Goal: Task Accomplishment & Management: Manage account settings

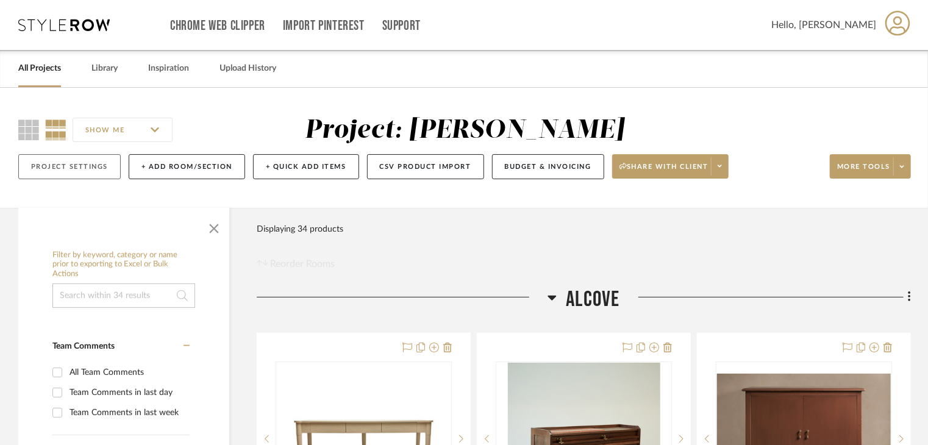
click at [73, 168] on button "Project Settings" at bounding box center [69, 166] width 102 height 25
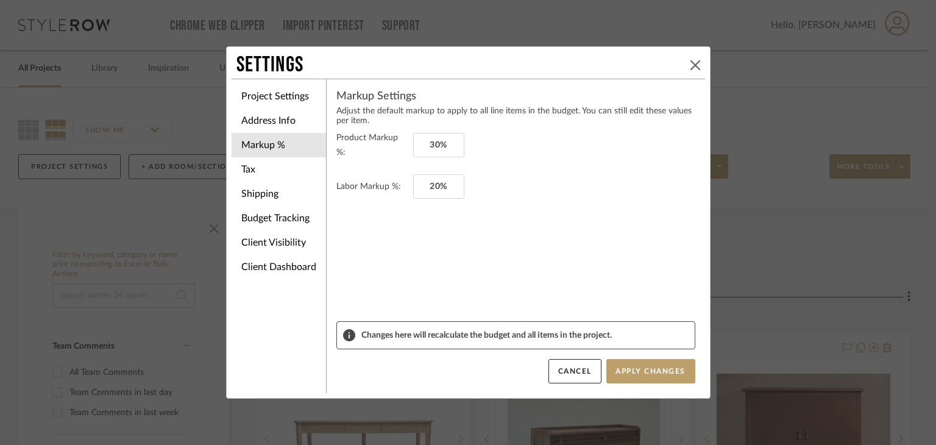
click at [696, 67] on button at bounding box center [695, 65] width 15 height 15
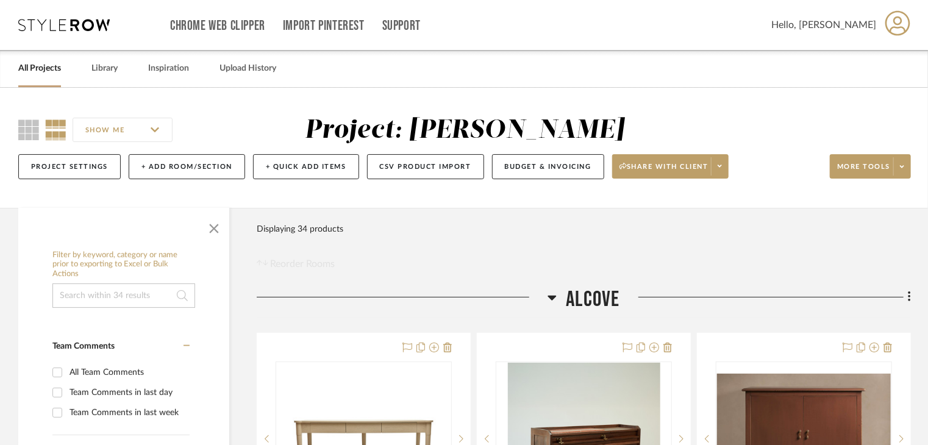
click at [116, 135] on input "SHOW ME" at bounding box center [123, 130] width 100 height 24
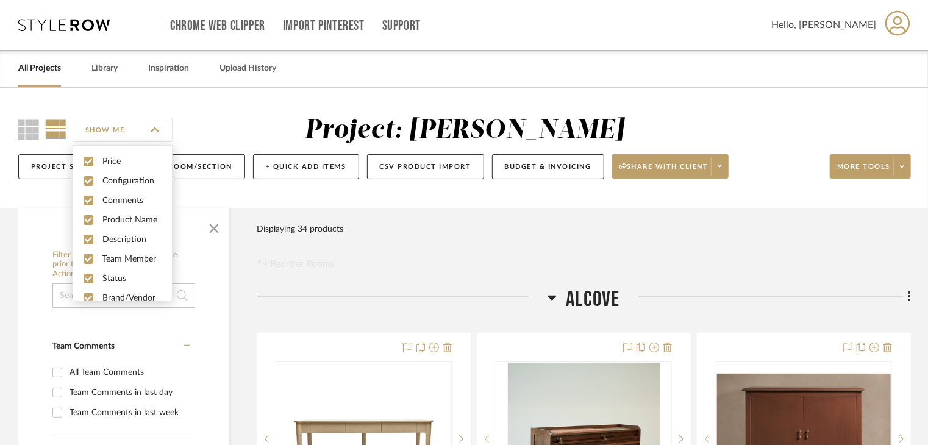
click at [212, 130] on div "SHOW ME" at bounding box center [129, 129] width 222 height 29
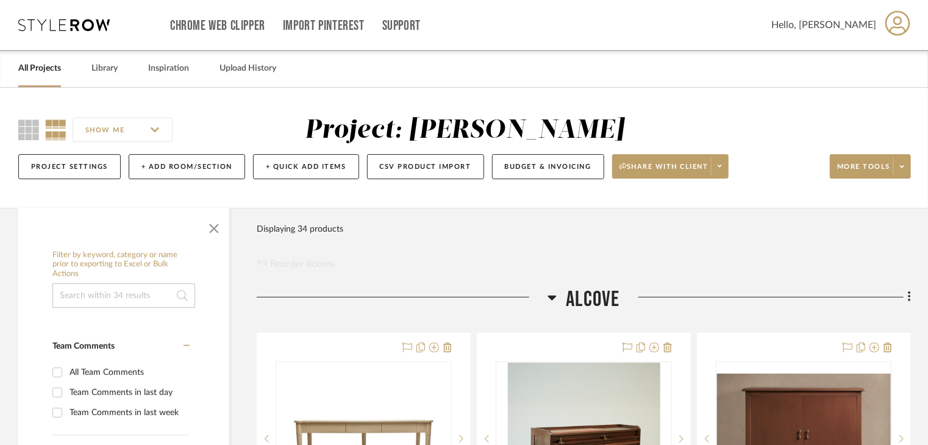
click at [704, 116] on div "SHOW ME Project: Dianda Project Settings + Add Room/Section + Quick Add Items C…" at bounding box center [464, 151] width 928 height 72
click at [633, 115] on div "Project: Dianda" at bounding box center [464, 130] width 447 height 31
click at [622, 179] on span "Share with client" at bounding box center [663, 171] width 89 height 18
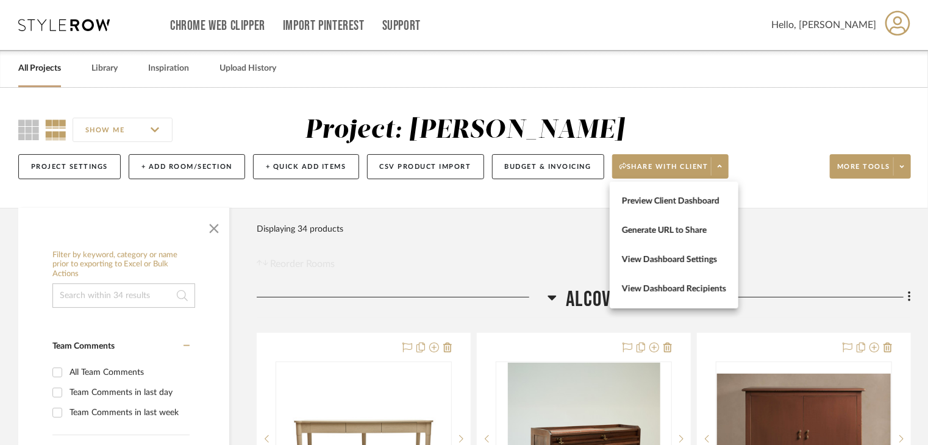
click at [658, 169] on div at bounding box center [464, 222] width 928 height 445
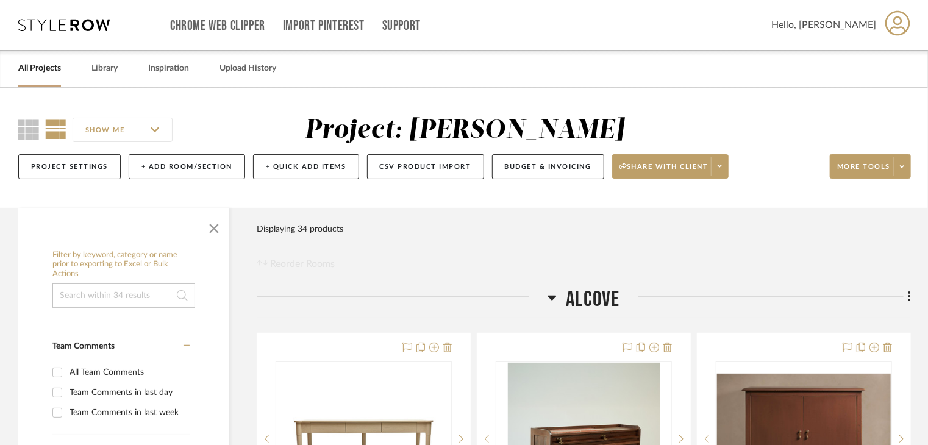
click at [658, 169] on span "Share with client" at bounding box center [663, 171] width 89 height 18
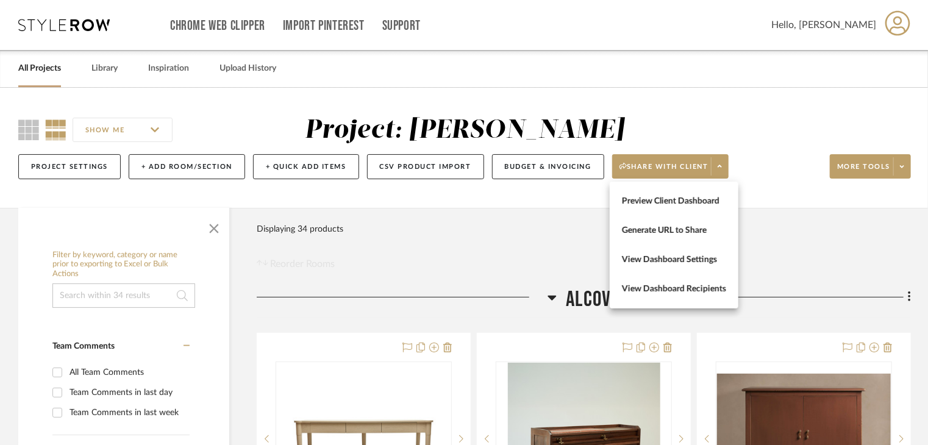
click at [636, 96] on div at bounding box center [464, 222] width 928 height 445
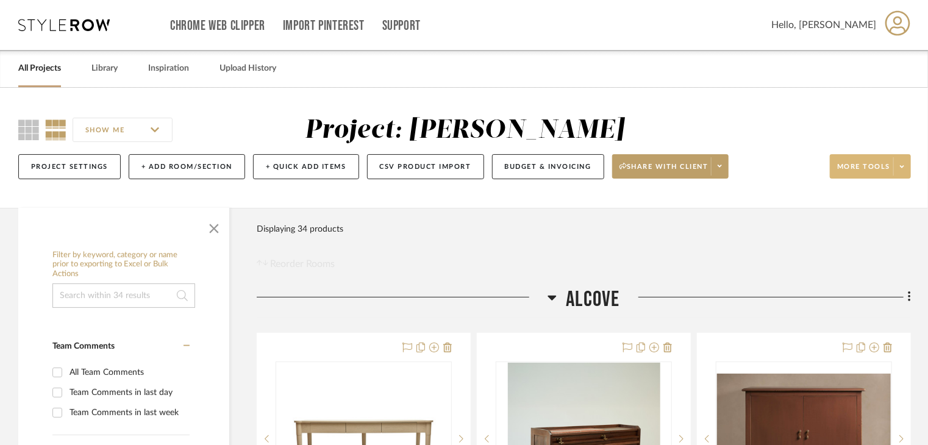
click at [881, 168] on span "More tools" at bounding box center [863, 171] width 53 height 18
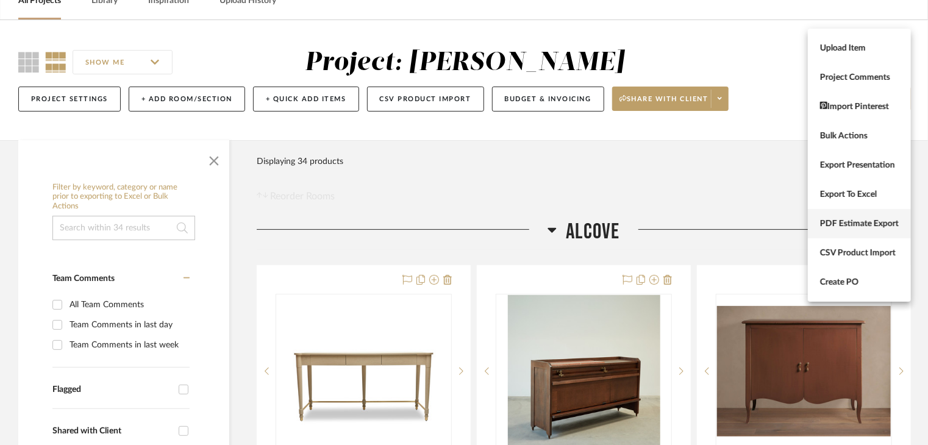
scroll to position [61, 0]
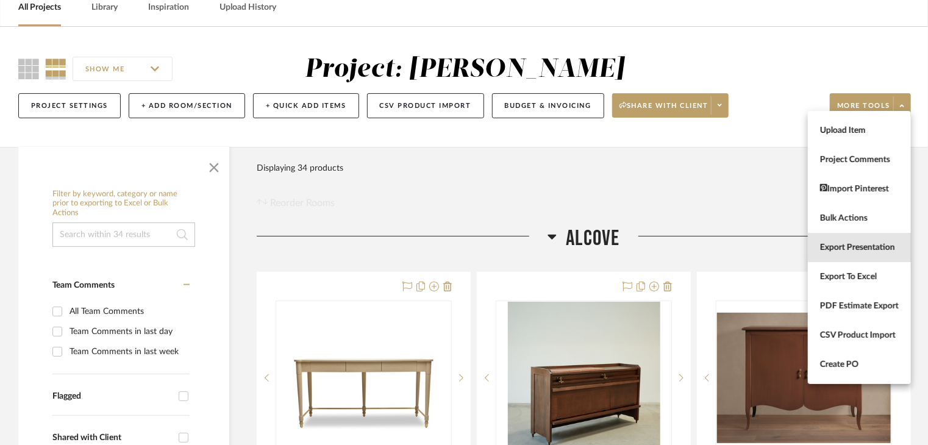
click at [870, 249] on span "Export Presentation" at bounding box center [859, 248] width 79 height 10
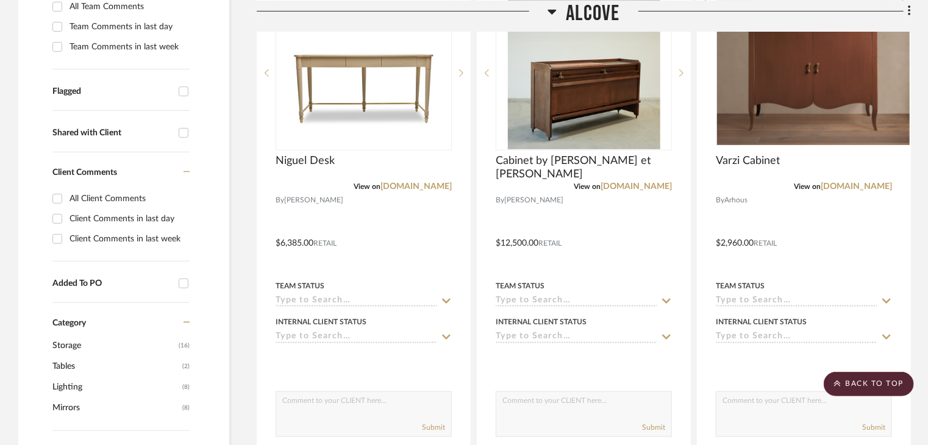
scroll to position [610, 0]
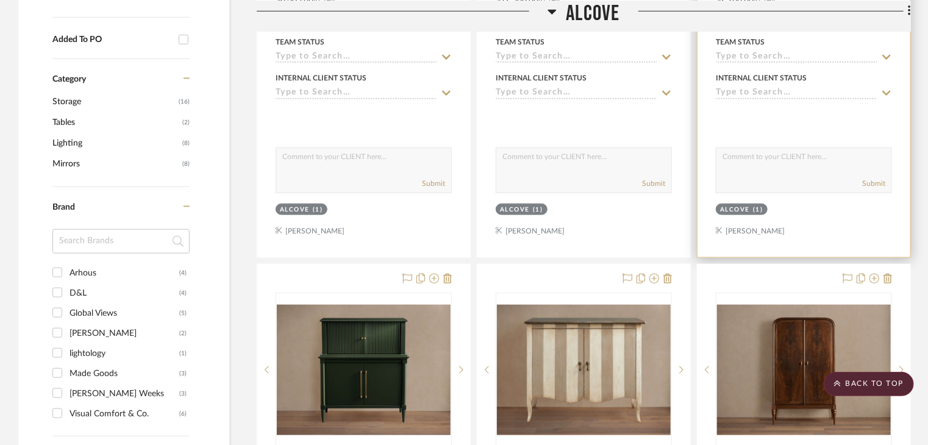
click at [738, 207] on div "Alcove" at bounding box center [735, 209] width 30 height 9
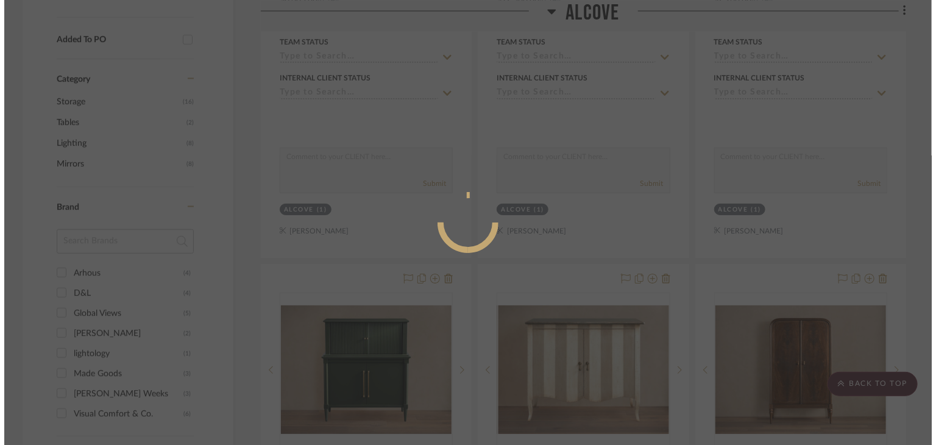
scroll to position [0, 0]
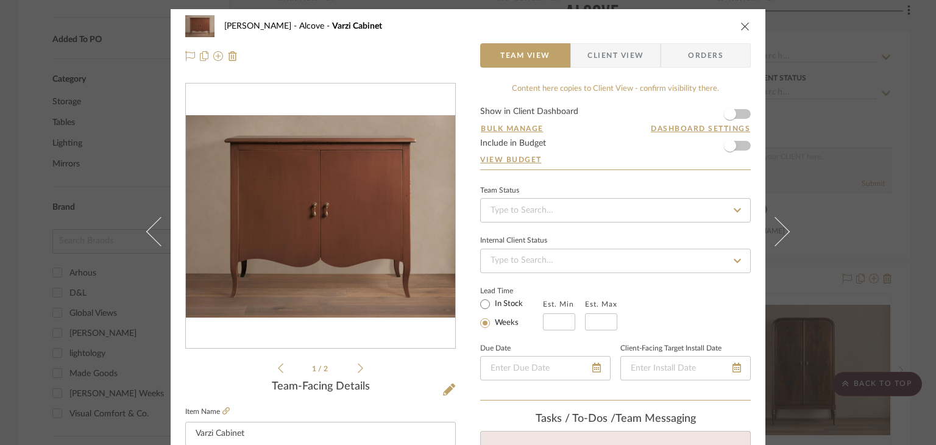
click at [745, 20] on div "Dianda Alcove Varzi Cabinet" at bounding box center [468, 26] width 566 height 24
click at [606, 63] on span "Client View" at bounding box center [616, 55] width 56 height 24
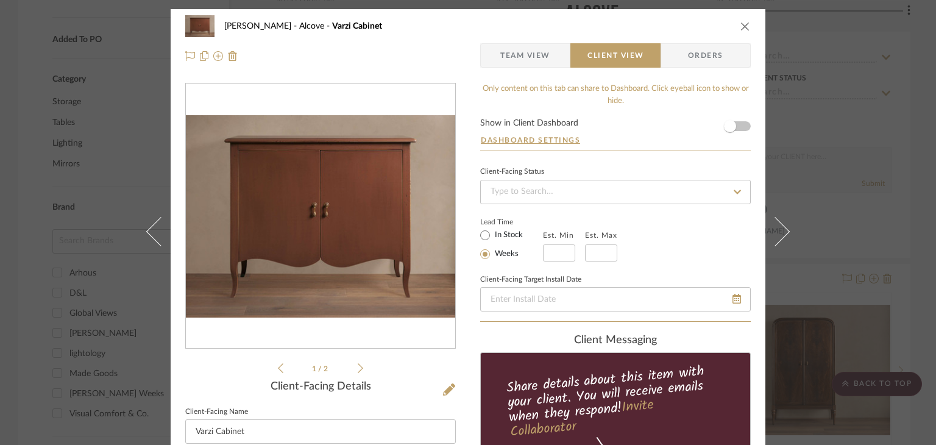
click at [741, 25] on icon "close" at bounding box center [746, 26] width 10 height 10
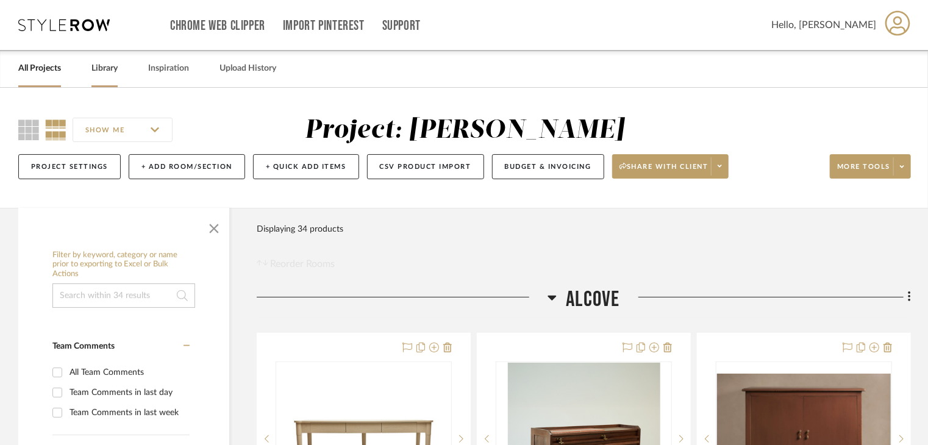
click at [102, 74] on link "Library" at bounding box center [104, 68] width 26 height 16
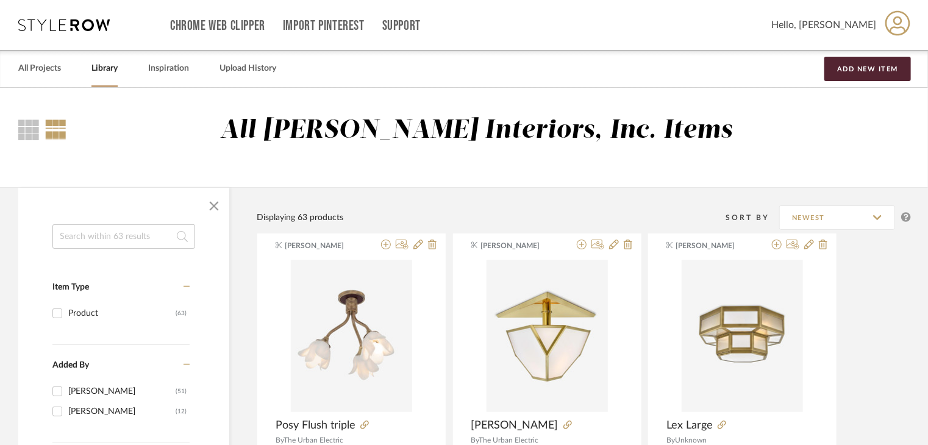
click at [173, 69] on link "Inspiration" at bounding box center [168, 68] width 41 height 16
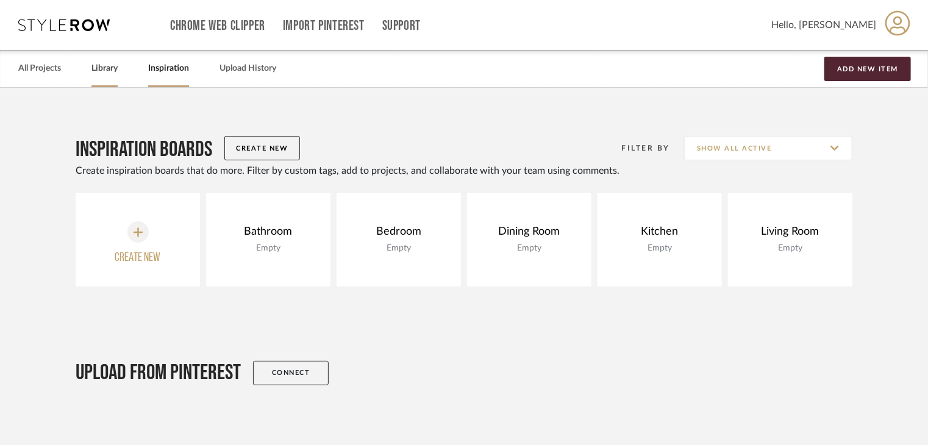
click at [105, 69] on link "Library" at bounding box center [104, 68] width 26 height 16
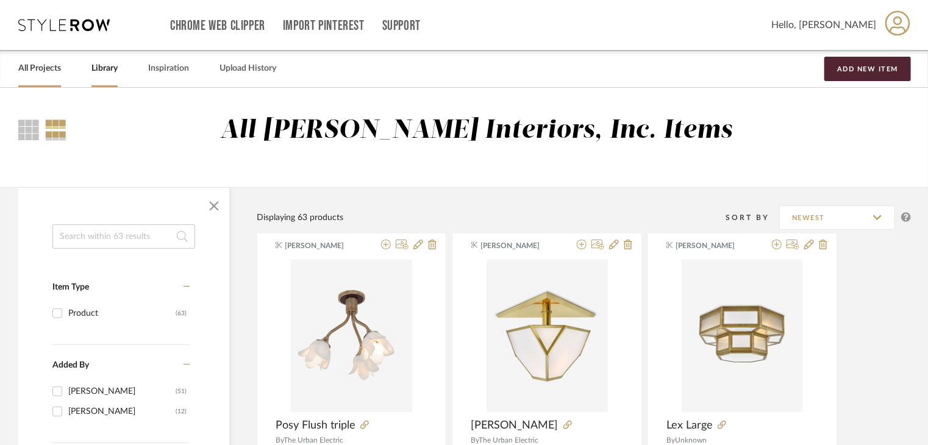
click at [34, 63] on link "All Projects" at bounding box center [39, 68] width 43 height 16
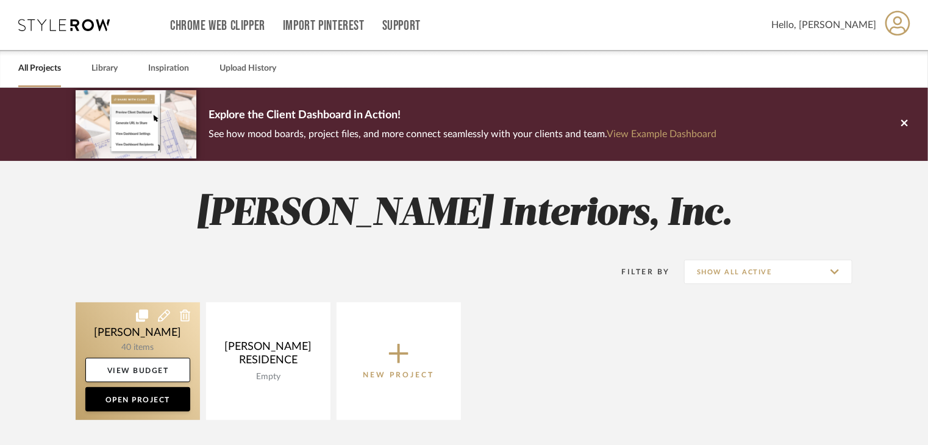
click at [133, 329] on link at bounding box center [138, 361] width 124 height 118
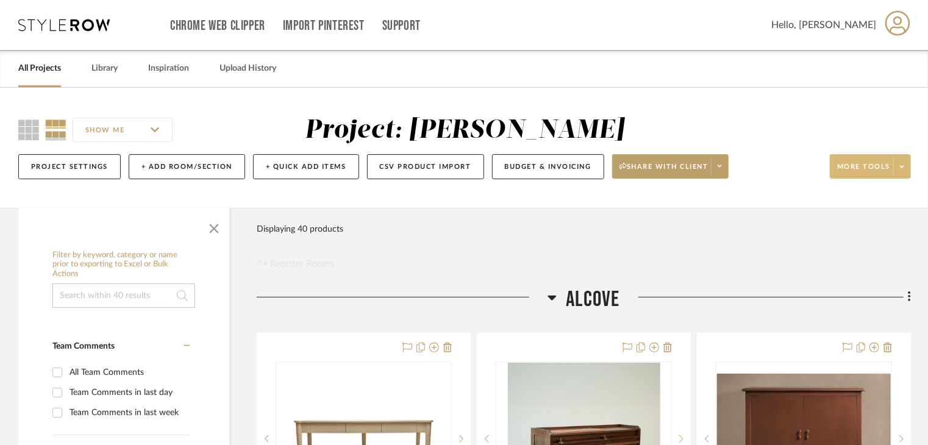
click at [903, 159] on span at bounding box center [901, 166] width 17 height 18
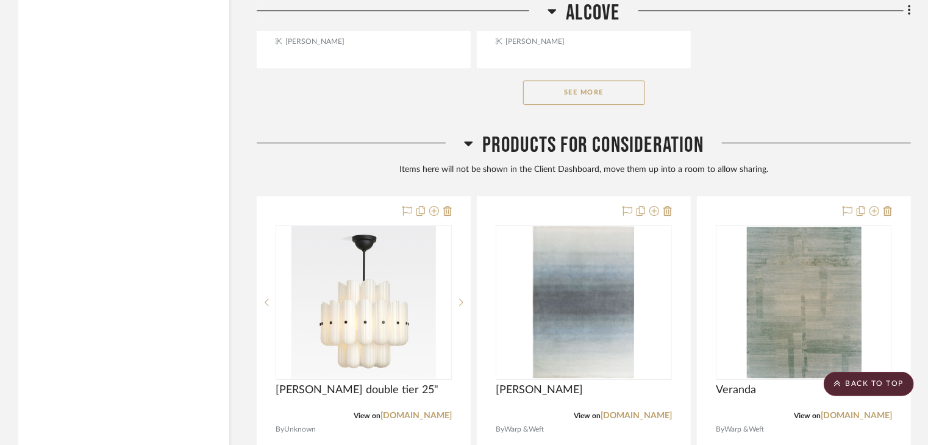
scroll to position [1883, 0]
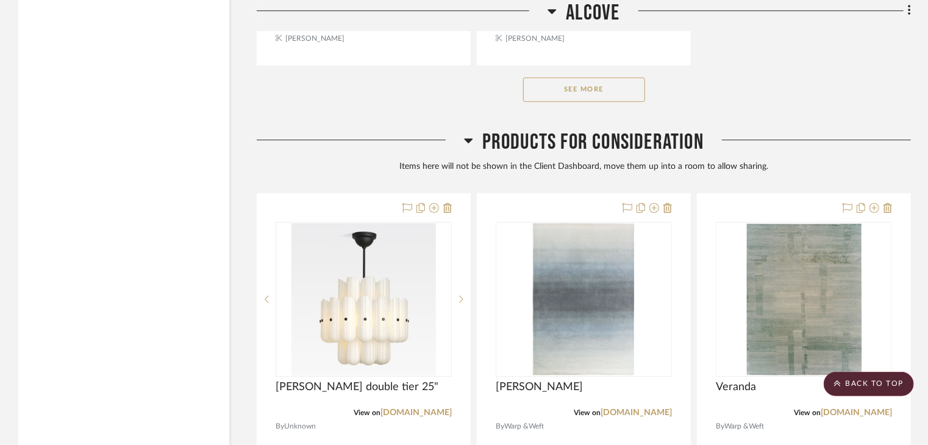
click at [478, 149] on div at bounding box center [464, 222] width 928 height 445
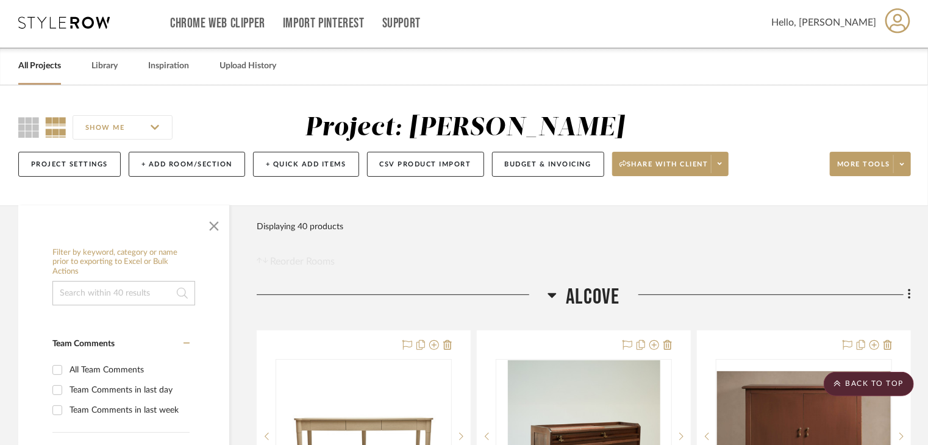
scroll to position [0, 0]
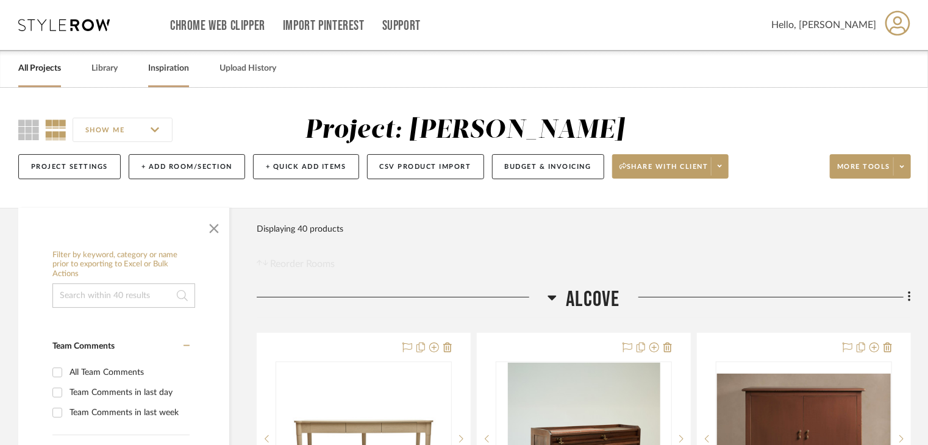
click at [179, 69] on link "Inspiration" at bounding box center [168, 68] width 41 height 16
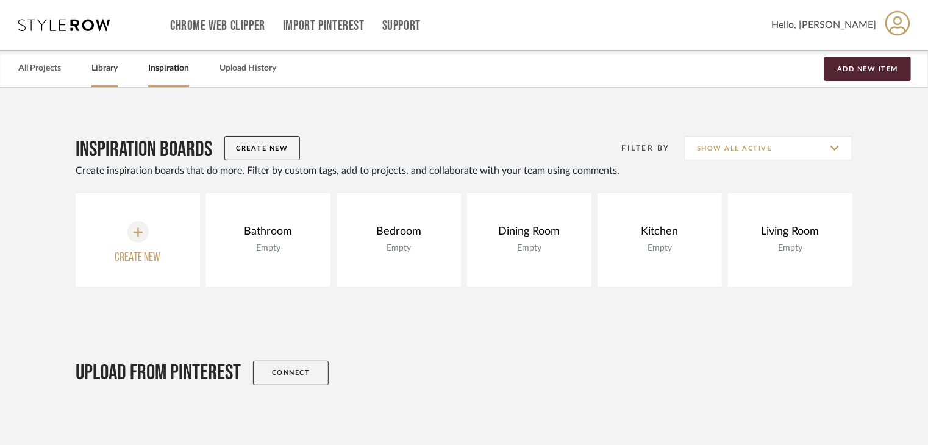
click at [104, 74] on link "Library" at bounding box center [104, 68] width 26 height 16
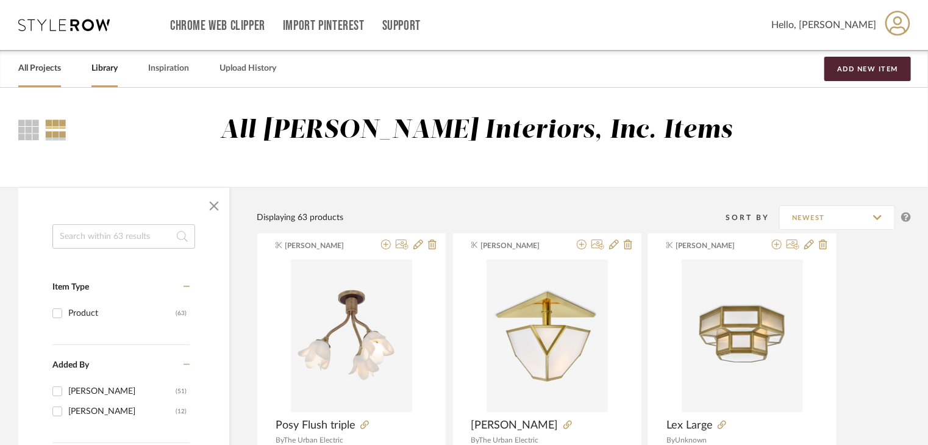
click at [50, 74] on link "All Projects" at bounding box center [39, 68] width 43 height 16
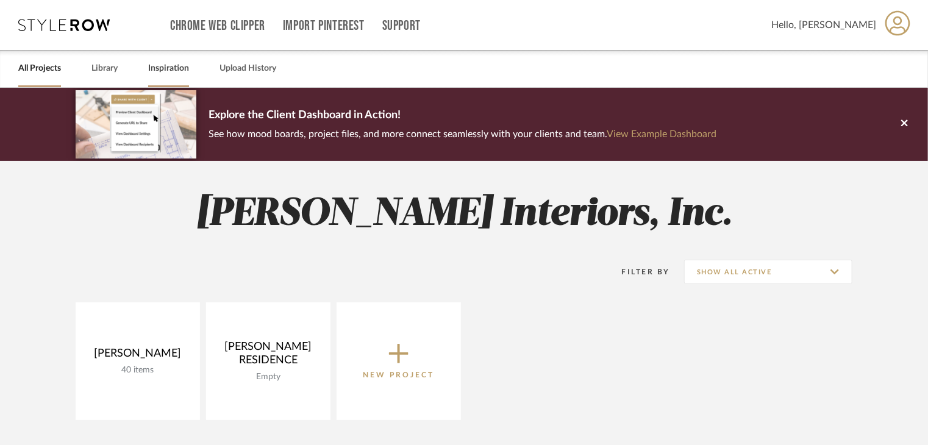
click at [179, 62] on link "Inspiration" at bounding box center [168, 68] width 41 height 16
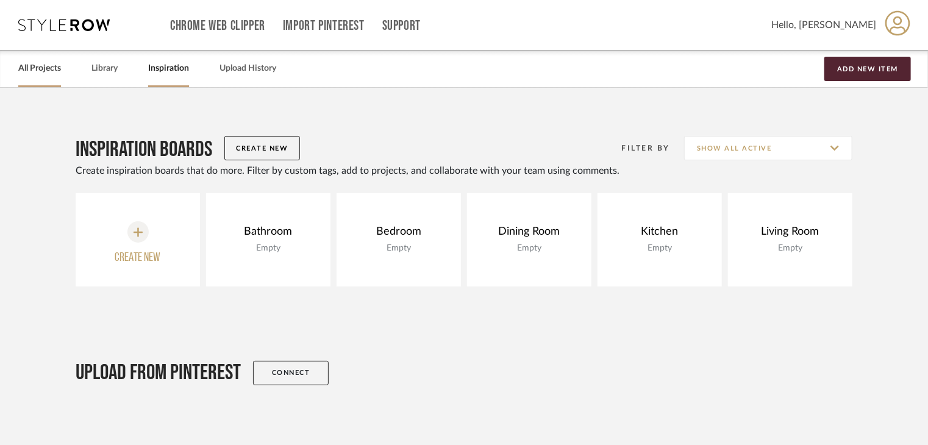
click at [58, 69] on link "All Projects" at bounding box center [39, 68] width 43 height 16
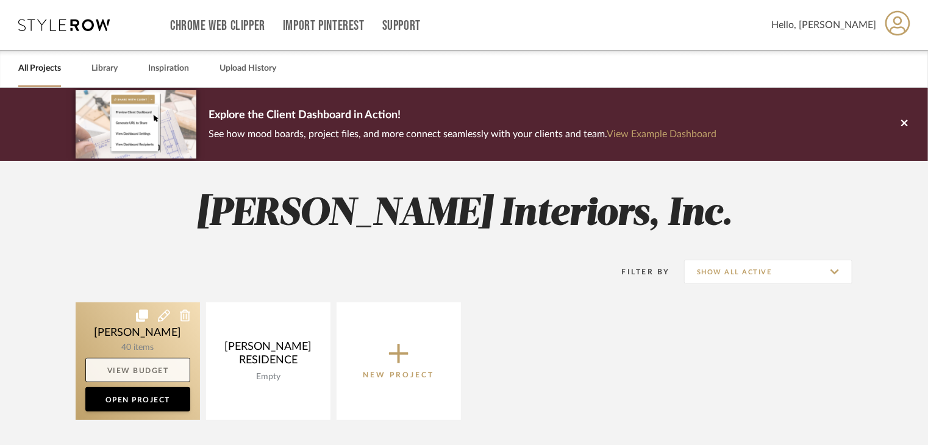
click at [156, 370] on link "View Budget" at bounding box center [137, 370] width 105 height 24
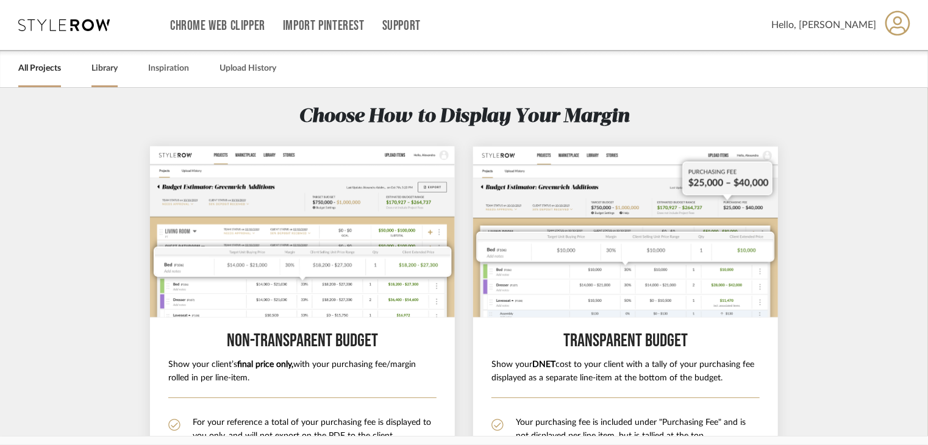
click at [117, 73] on link "Library" at bounding box center [104, 68] width 26 height 16
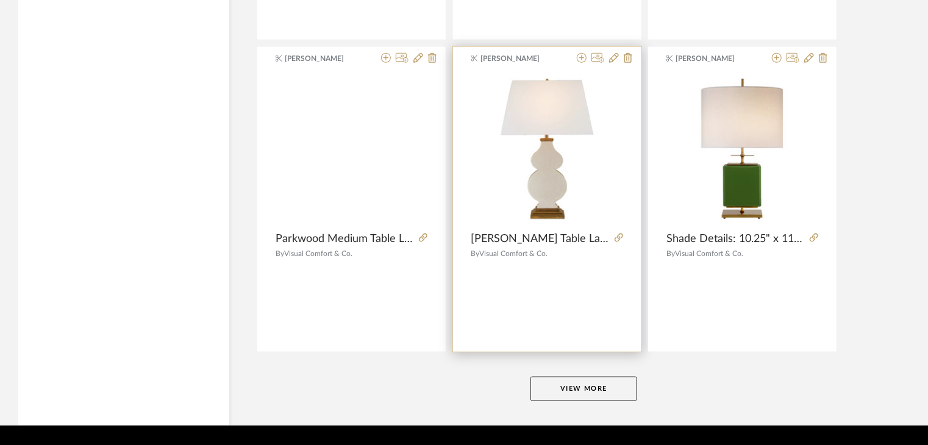
scroll to position [2965, 0]
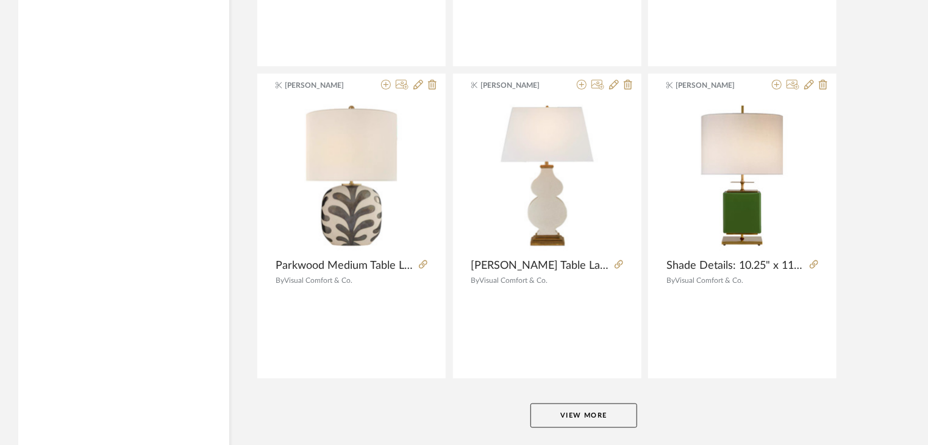
click at [597, 411] on button "View More" at bounding box center [583, 415] width 107 height 24
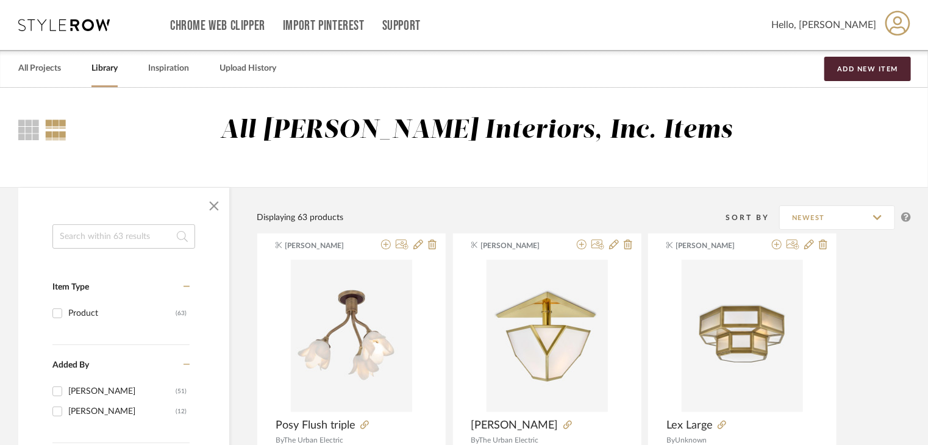
scroll to position [0, 0]
click at [37, 124] on div at bounding box center [28, 129] width 21 height 21
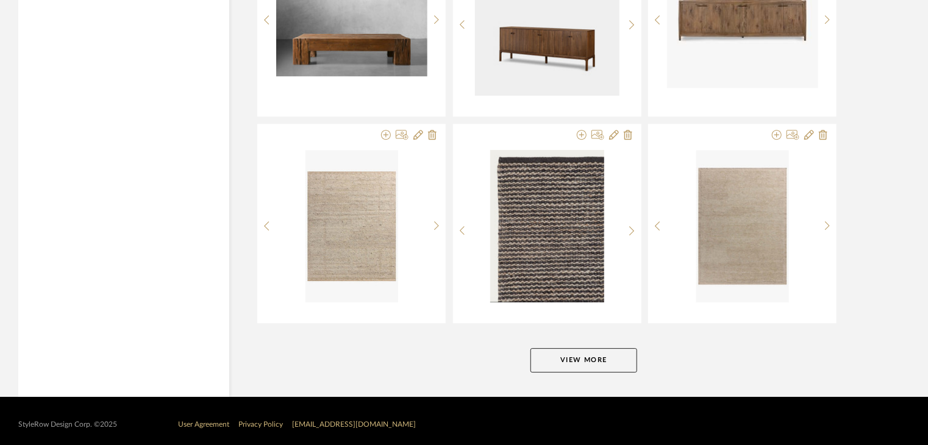
scroll to position [4033, 0]
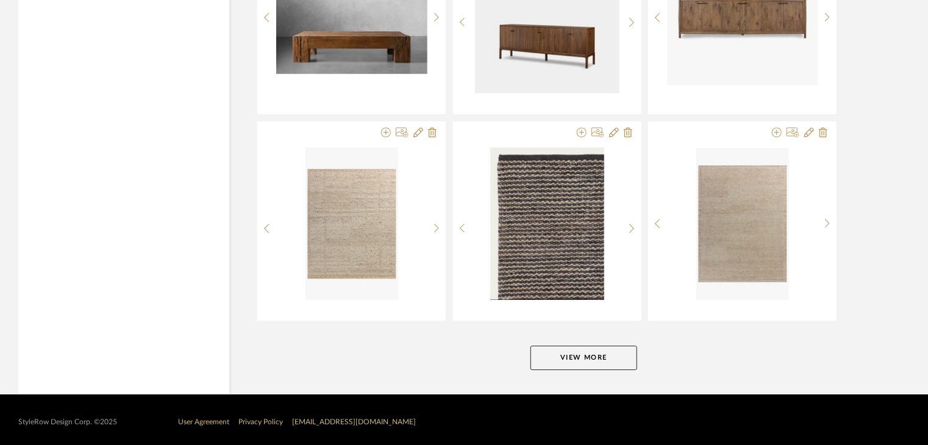
click at [602, 349] on button "View More" at bounding box center [583, 358] width 107 height 24
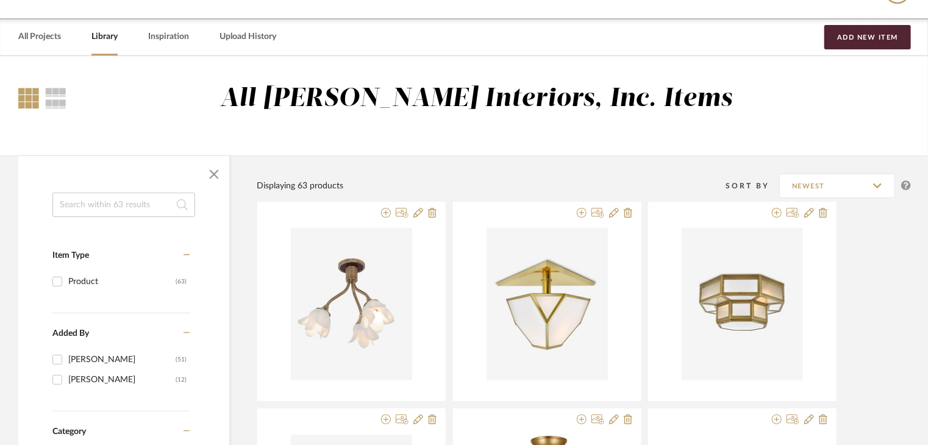
scroll to position [0, 0]
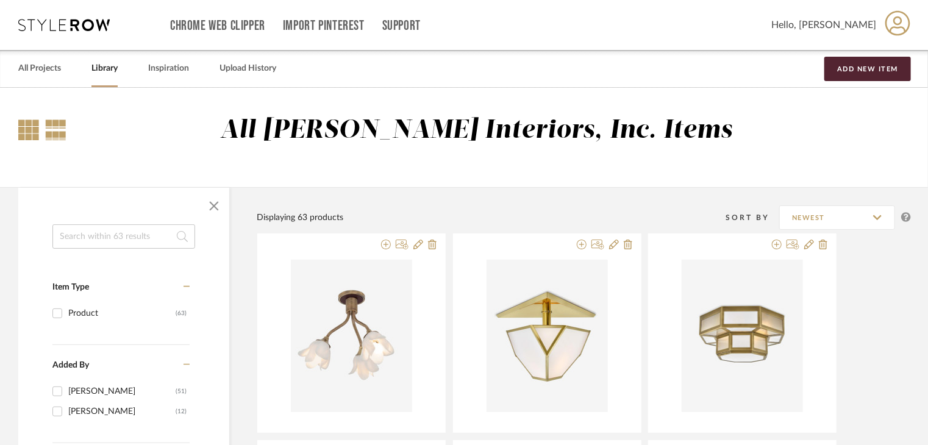
click at [59, 139] on div at bounding box center [55, 129] width 21 height 21
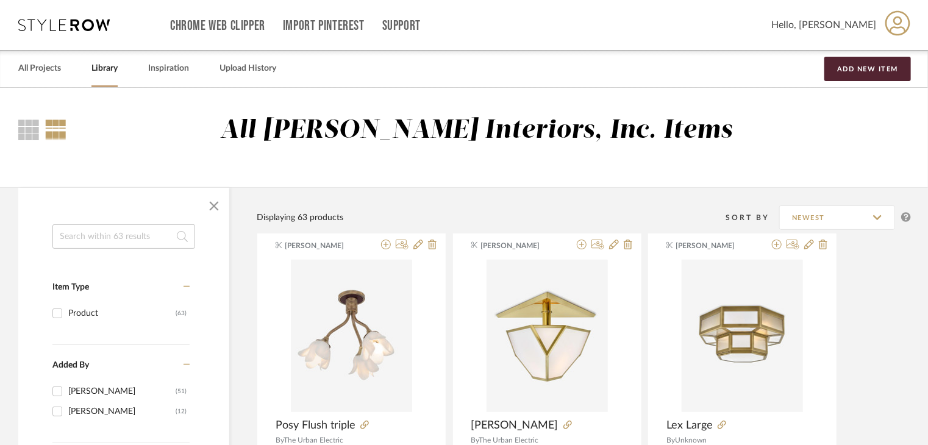
click at [27, 117] on div at bounding box center [42, 129] width 48 height 29
click at [108, 79] on div "Library" at bounding box center [104, 68] width 26 height 37
click at [178, 71] on link "Inspiration" at bounding box center [168, 68] width 41 height 16
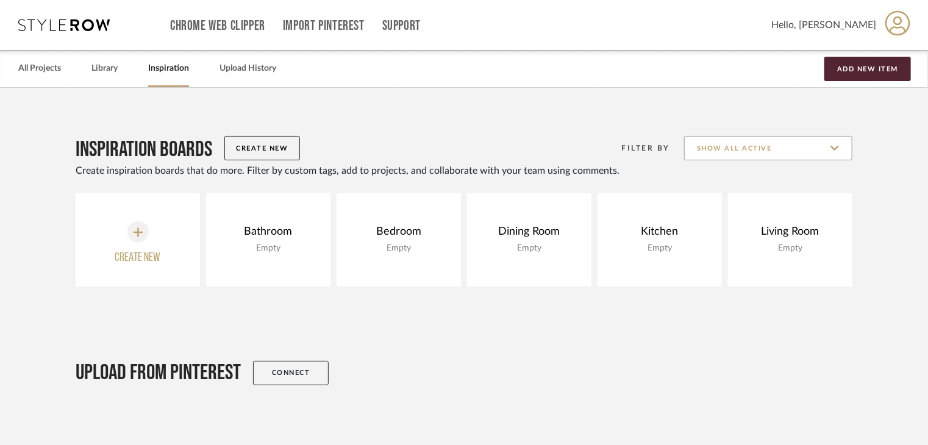
click at [841, 148] on input "Show All Active" at bounding box center [768, 148] width 168 height 24
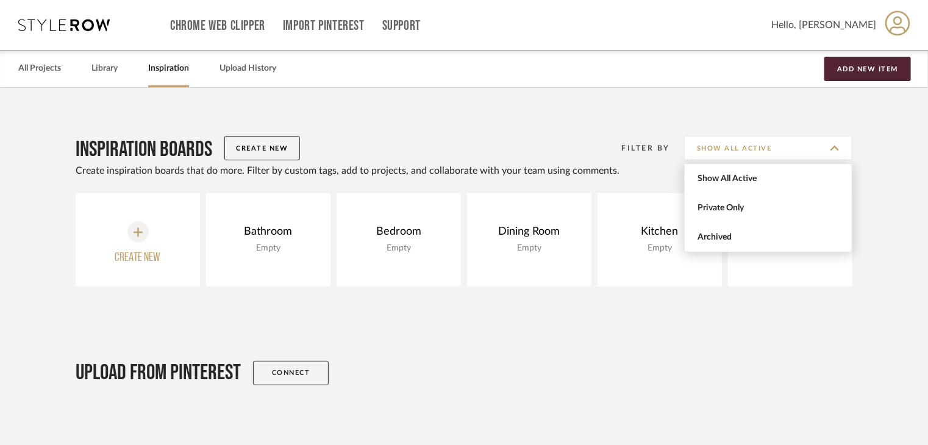
click at [450, 150] on div "Filter By Show All Active" at bounding box center [576, 148] width 552 height 30
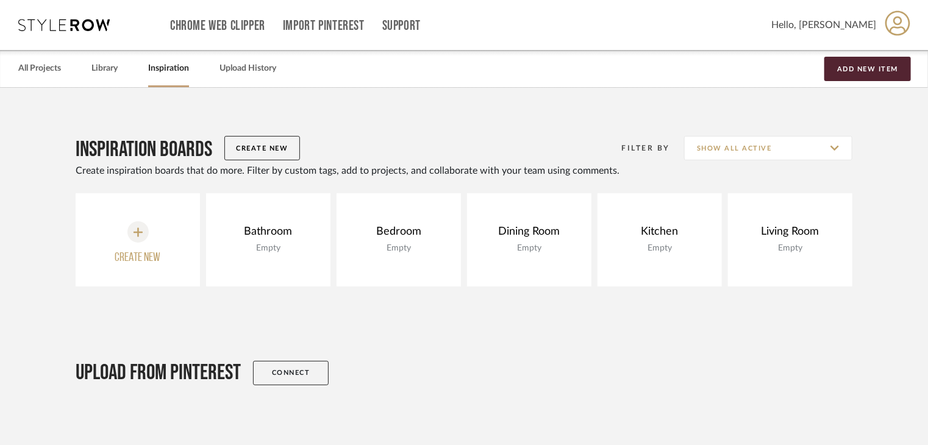
click at [246, 149] on button "Create New" at bounding box center [262, 148] width 76 height 24
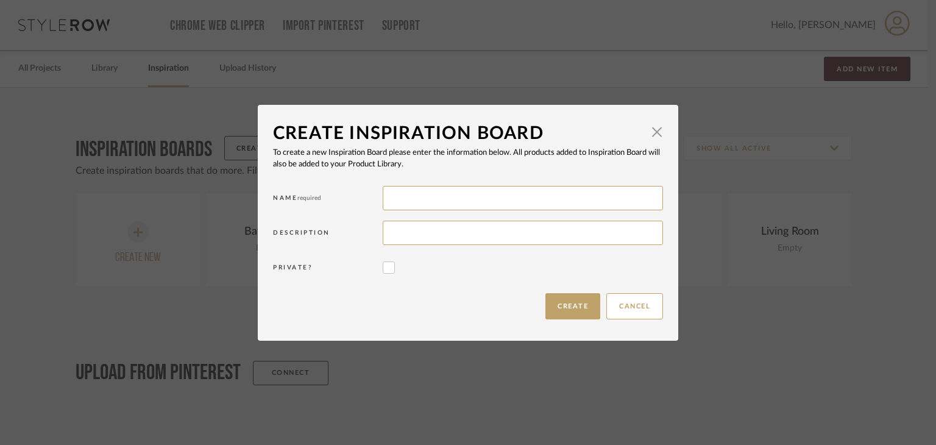
click at [425, 185] on div "Name required" at bounding box center [468, 200] width 390 height 35
click at [430, 202] on input at bounding box center [523, 198] width 280 height 24
click at [650, 133] on span "button" at bounding box center [657, 132] width 24 height 24
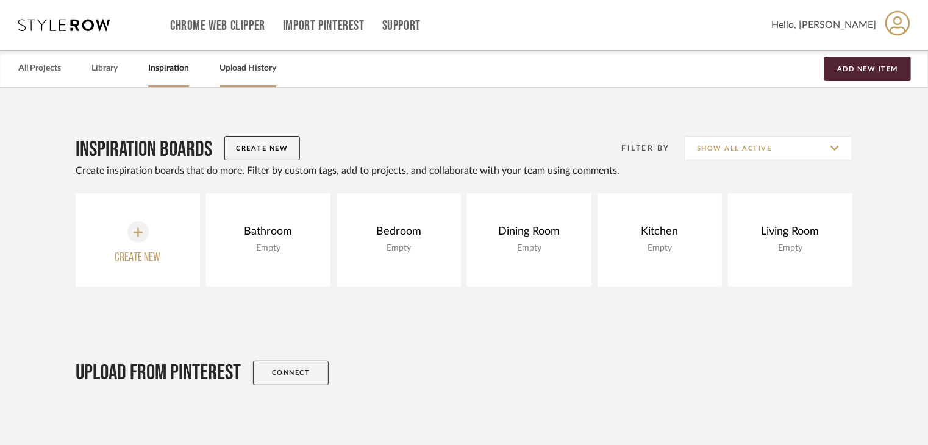
click at [226, 66] on link "Upload History" at bounding box center [247, 68] width 57 height 16
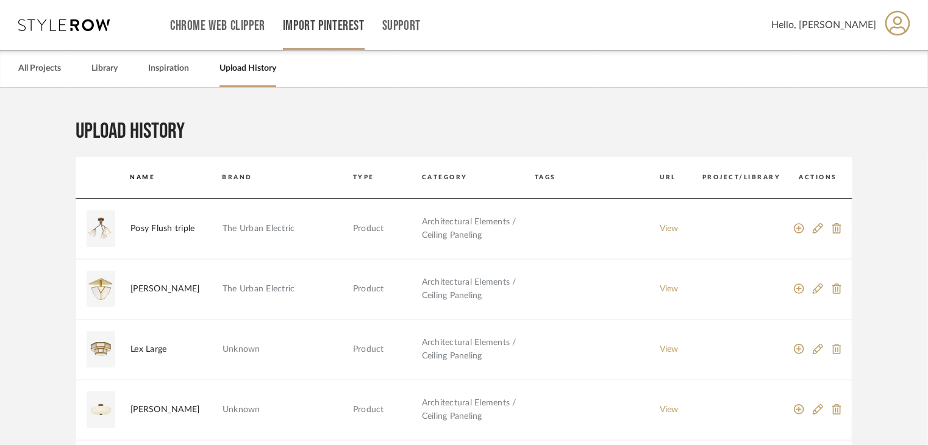
click at [310, 24] on link "Import Pinterest" at bounding box center [324, 26] width 82 height 10
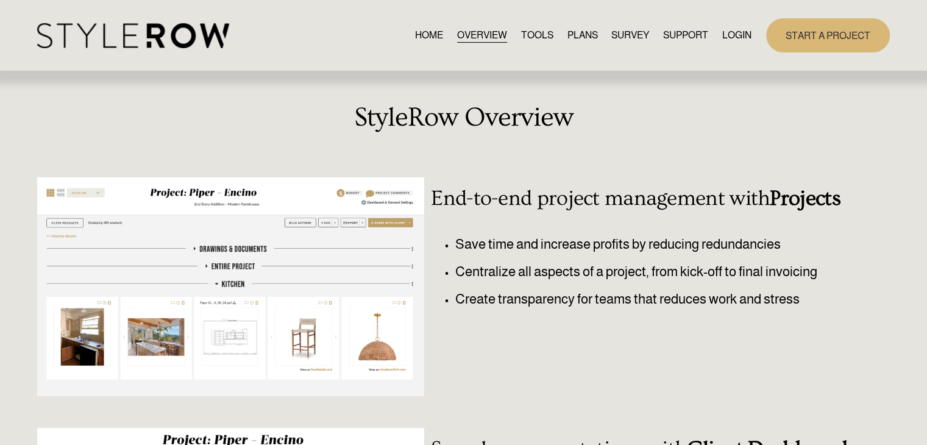
click at [415, 37] on link "HOME" at bounding box center [429, 35] width 28 height 16
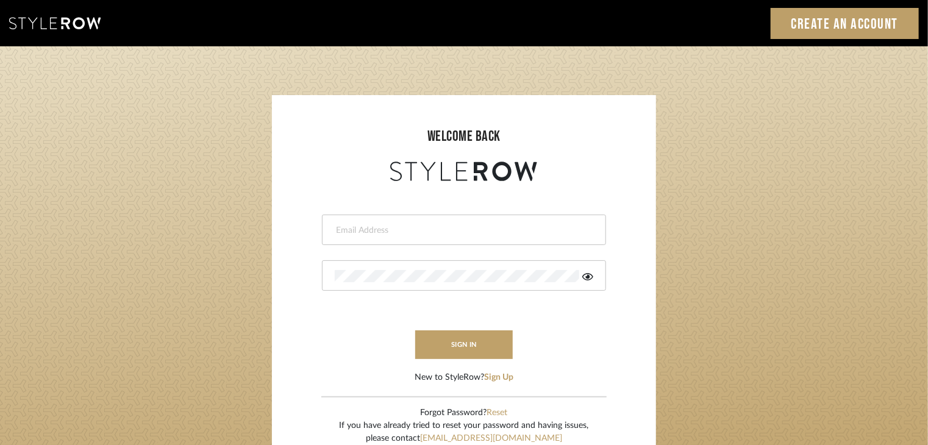
click at [411, 249] on form "This field is required This field is required sign in New to StyleRow? Sign Up" at bounding box center [464, 284] width 360 height 200
click at [436, 229] on input "email" at bounding box center [462, 230] width 255 height 12
type input "Mikikodamasf@gmail.com"
click at [439, 342] on button "sign in" at bounding box center [464, 344] width 98 height 29
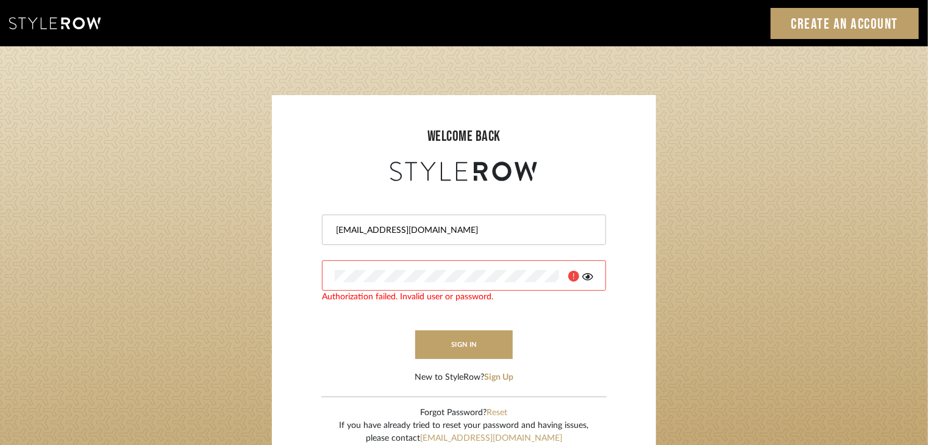
click at [232, 253] on login-page "welcome back Mikikodamasf@gmail.com Authorization failed. Invalid user or passw…" at bounding box center [464, 266] width 928 height 441
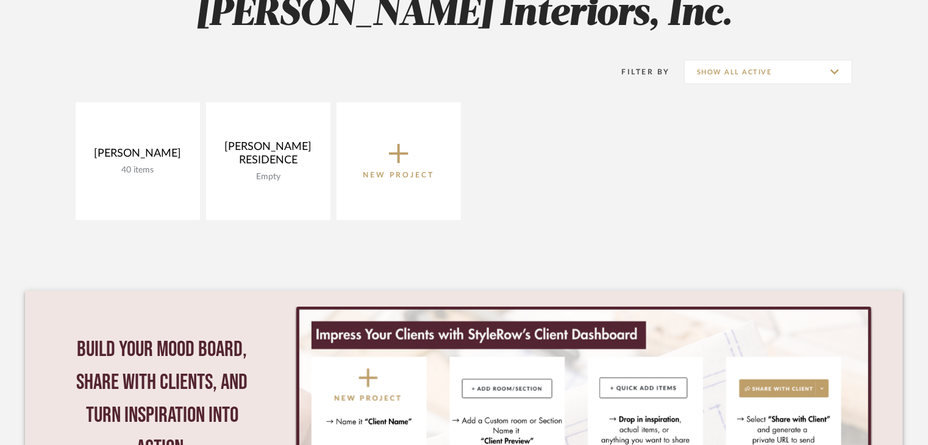
scroll to position [186, 0]
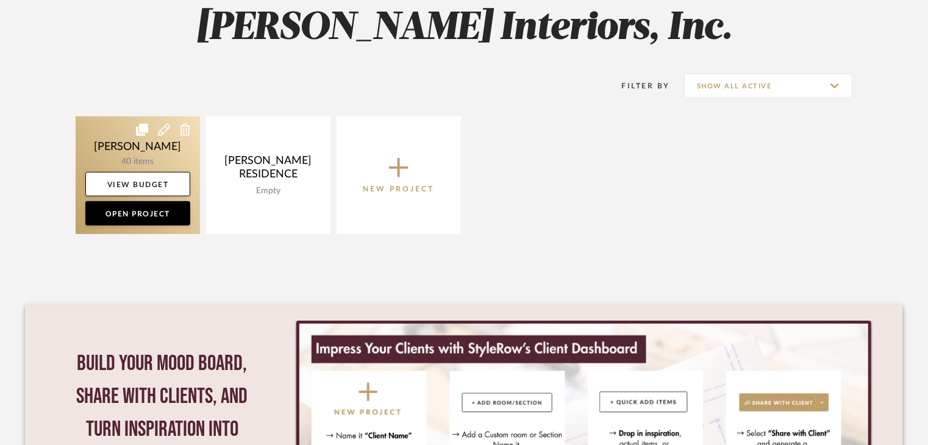
click at [133, 137] on link at bounding box center [138, 175] width 124 height 118
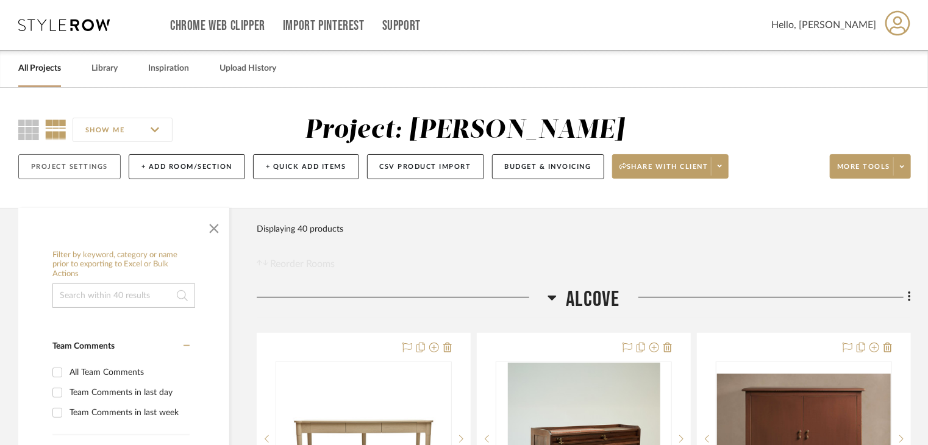
click at [105, 168] on button "Project Settings" at bounding box center [69, 166] width 102 height 25
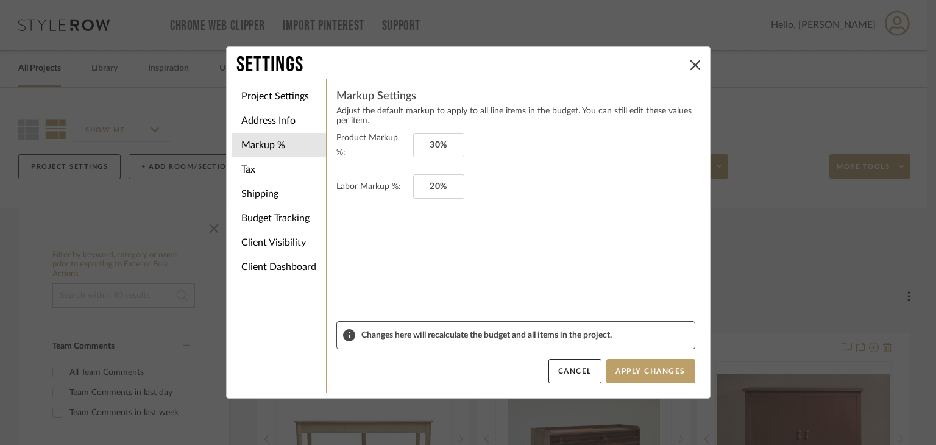
click at [692, 57] on div "Settings" at bounding box center [469, 65] width 474 height 27
click at [688, 69] on button at bounding box center [695, 65] width 15 height 15
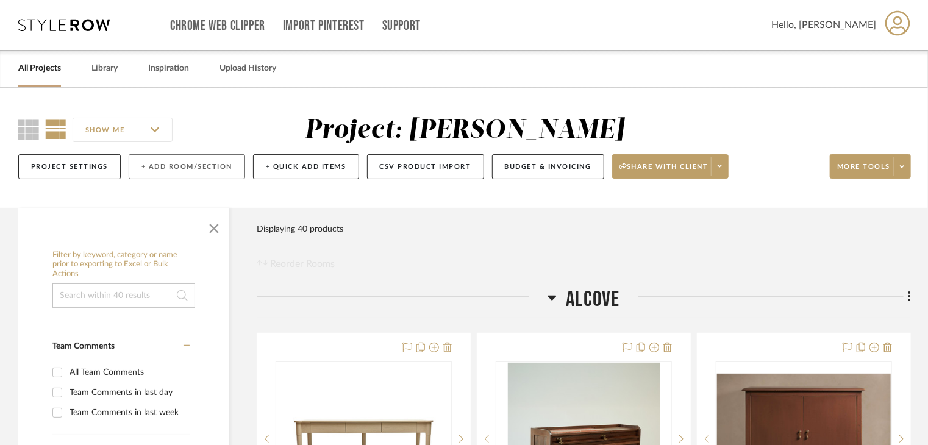
click at [177, 170] on button "+ Add Room/Section" at bounding box center [187, 166] width 116 height 25
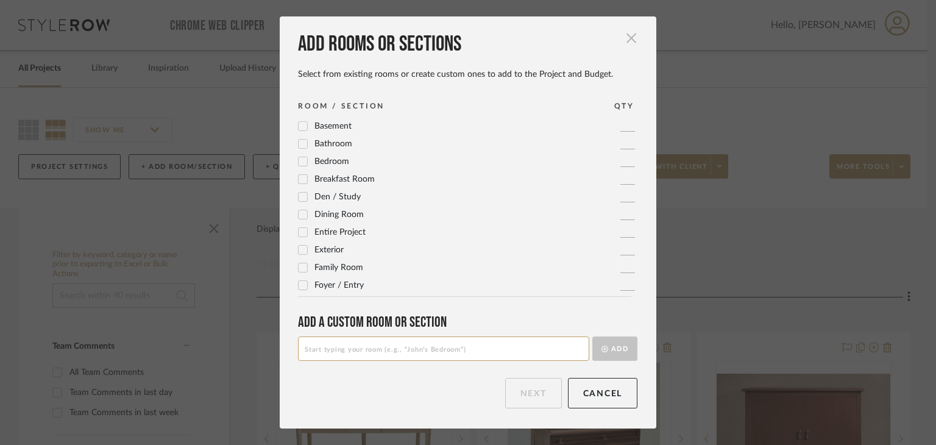
click at [627, 40] on span "button" at bounding box center [631, 38] width 24 height 24
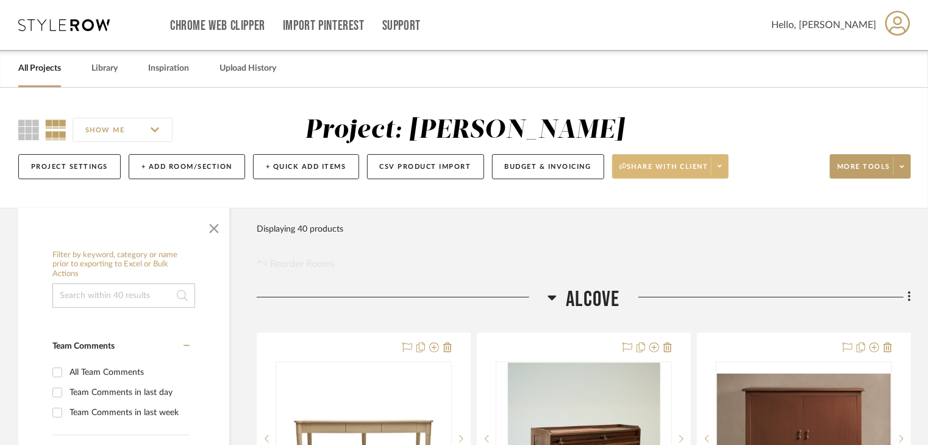
click at [727, 168] on span at bounding box center [719, 166] width 17 height 18
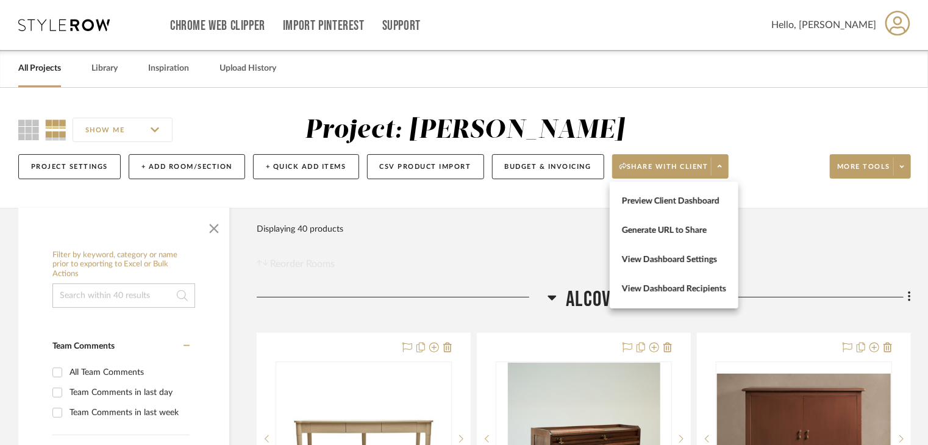
click at [898, 162] on div at bounding box center [464, 222] width 928 height 445
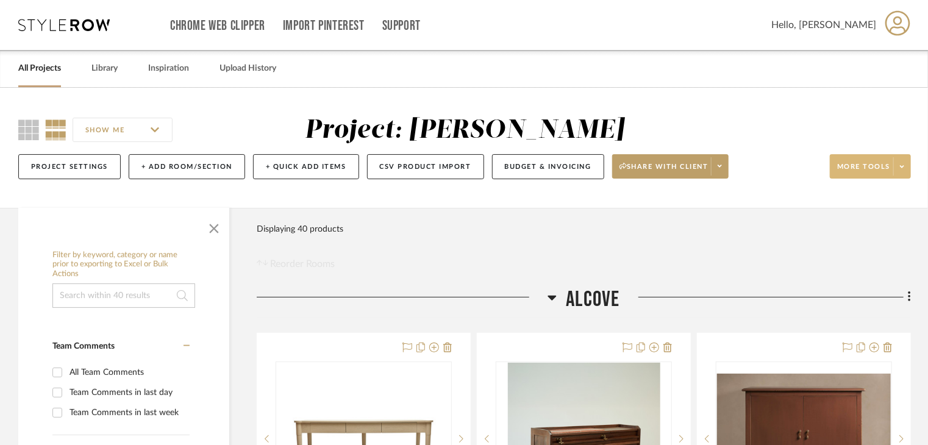
click at [900, 162] on span at bounding box center [901, 166] width 17 height 18
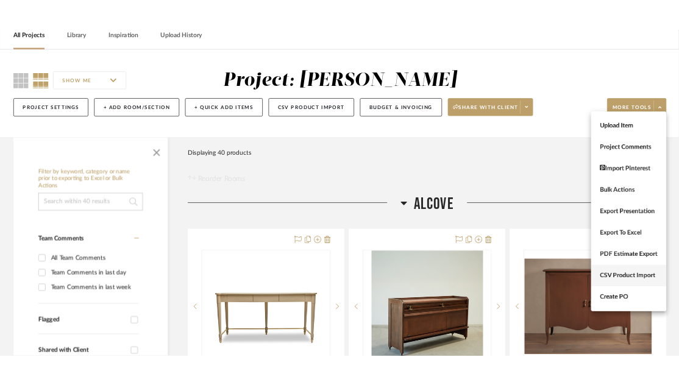
scroll to position [122, 0]
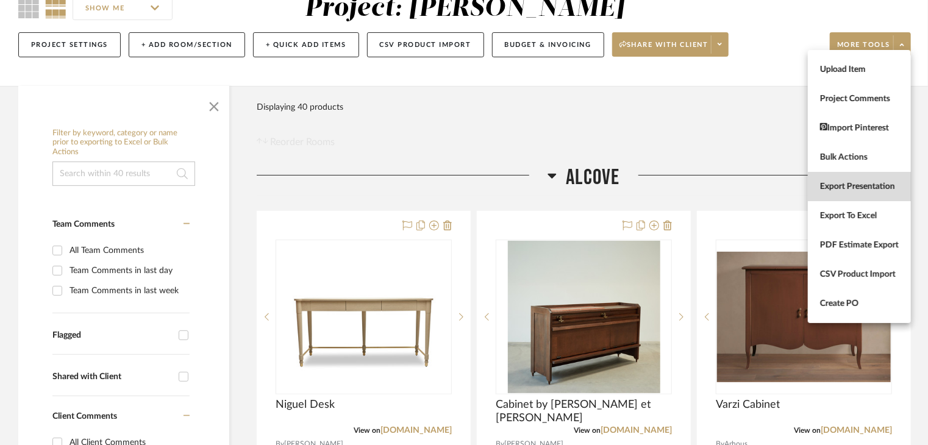
click at [861, 188] on span "Export Presentation" at bounding box center [859, 187] width 79 height 10
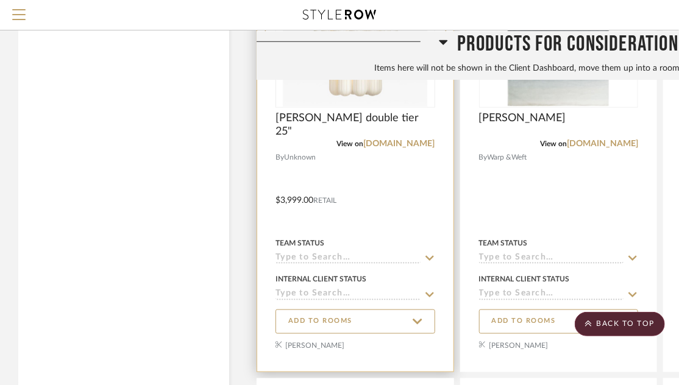
scroll to position [2133, 0]
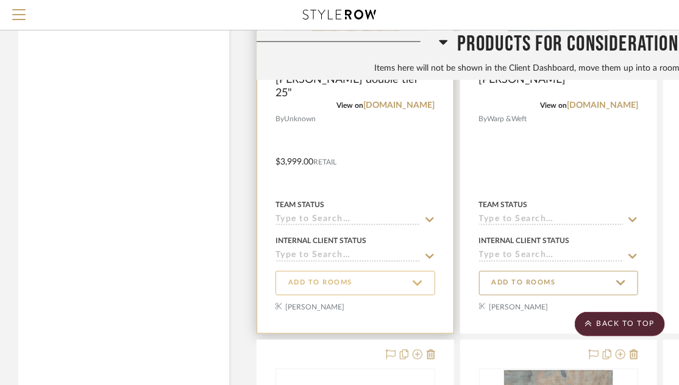
click at [414, 287] on icon at bounding box center [418, 283] width 10 height 11
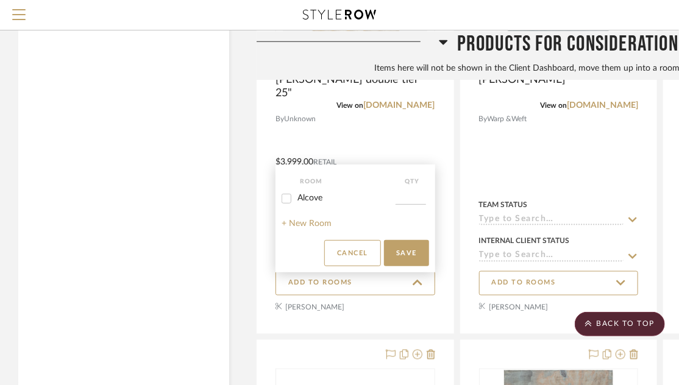
click at [288, 197] on input "Alcove" at bounding box center [287, 199] width 20 height 20
checkbox input "true"
type input "1"
click at [616, 282] on div at bounding box center [339, 192] width 679 height 385
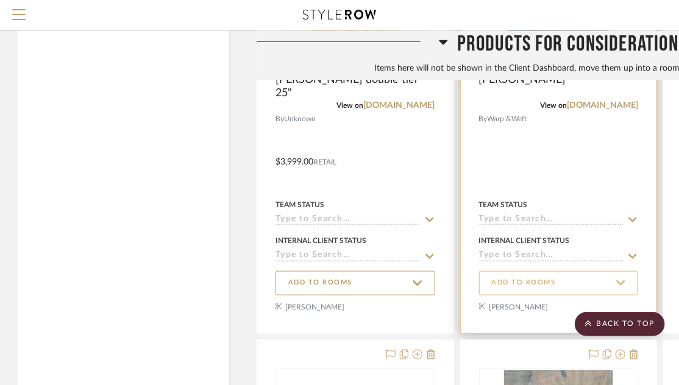
click at [624, 279] on fa-icon at bounding box center [621, 283] width 10 height 16
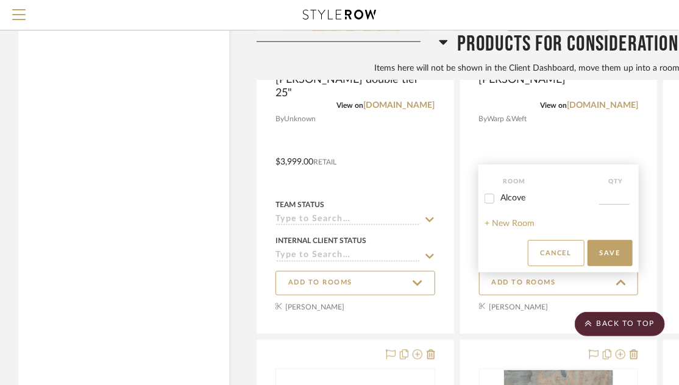
click at [489, 199] on input "Alcove" at bounding box center [490, 199] width 20 height 20
checkbox input "true"
type input "1"
click at [610, 251] on button "Save" at bounding box center [610, 253] width 45 height 26
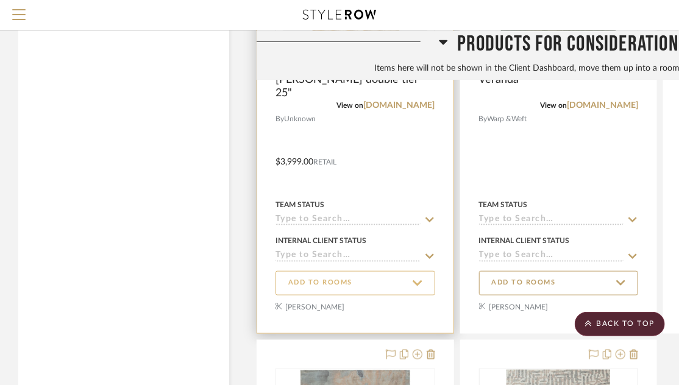
click at [419, 283] on icon at bounding box center [418, 283] width 10 height 11
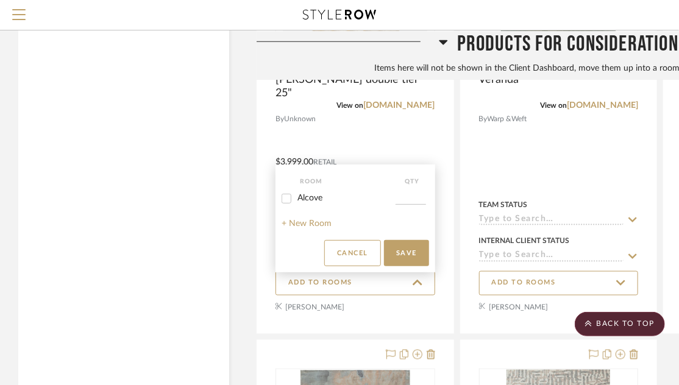
click at [285, 196] on input "Alcove" at bounding box center [287, 199] width 20 height 20
checkbox input "true"
type input "1"
click at [414, 244] on button "Save" at bounding box center [406, 253] width 45 height 26
click at [406, 256] on button "Save" at bounding box center [406, 253] width 45 height 26
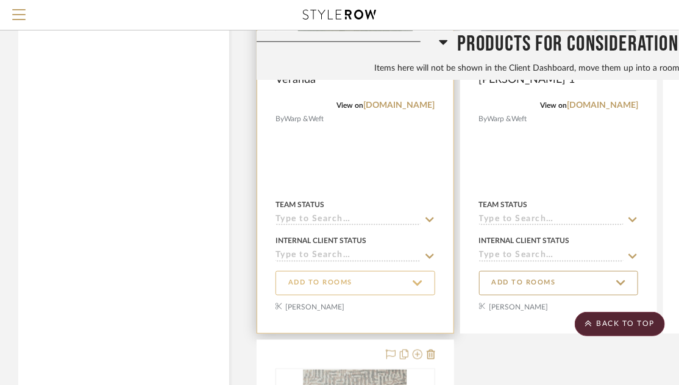
click at [414, 281] on icon at bounding box center [418, 283] width 10 height 11
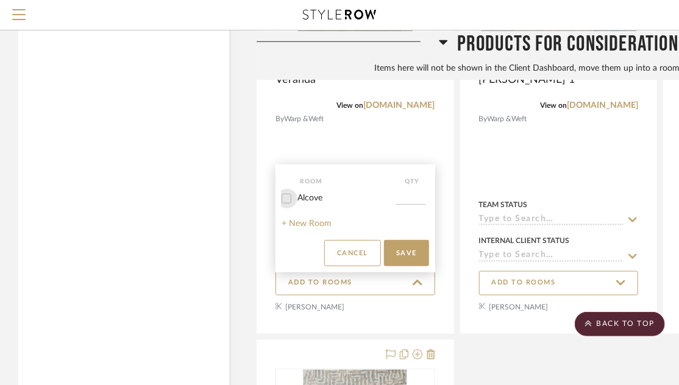
click at [285, 201] on input "Alcove" at bounding box center [287, 199] width 20 height 20
checkbox input "true"
type input "1"
click at [407, 259] on button "Save" at bounding box center [406, 253] width 45 height 26
click at [394, 251] on button "Save" at bounding box center [406, 253] width 45 height 26
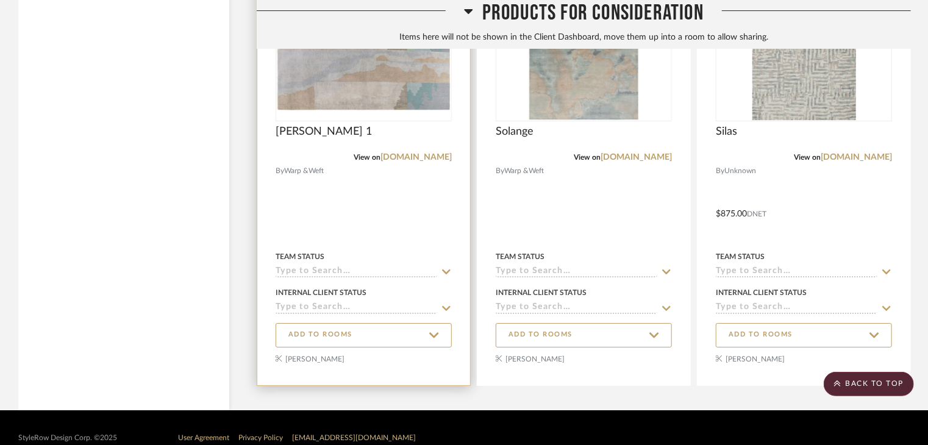
scroll to position [2161, 0]
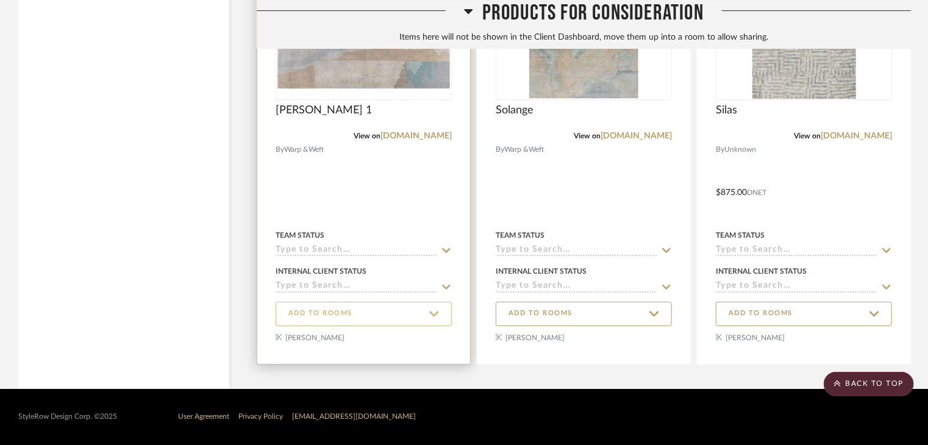
click at [432, 314] on icon at bounding box center [433, 313] width 9 height 5
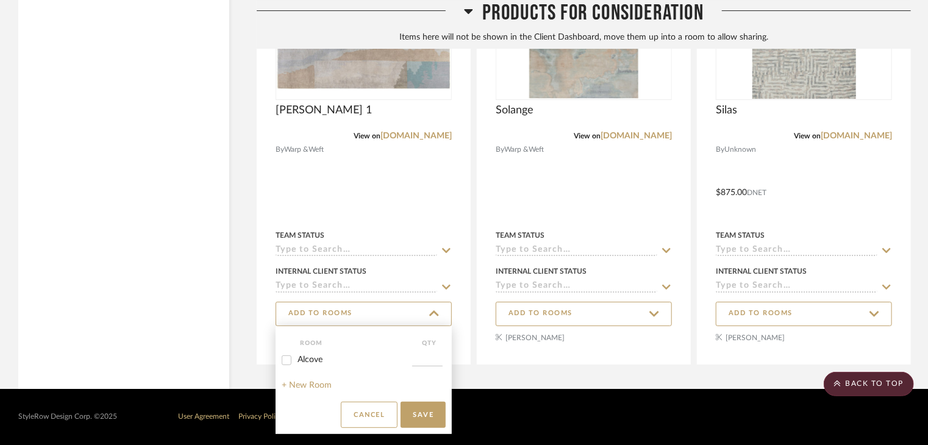
click at [287, 360] on input "Alcove" at bounding box center [287, 360] width 20 height 20
checkbox input "true"
type input "1"
click at [418, 418] on button "Save" at bounding box center [422, 415] width 45 height 26
click at [427, 411] on button "Save" at bounding box center [422, 415] width 45 height 26
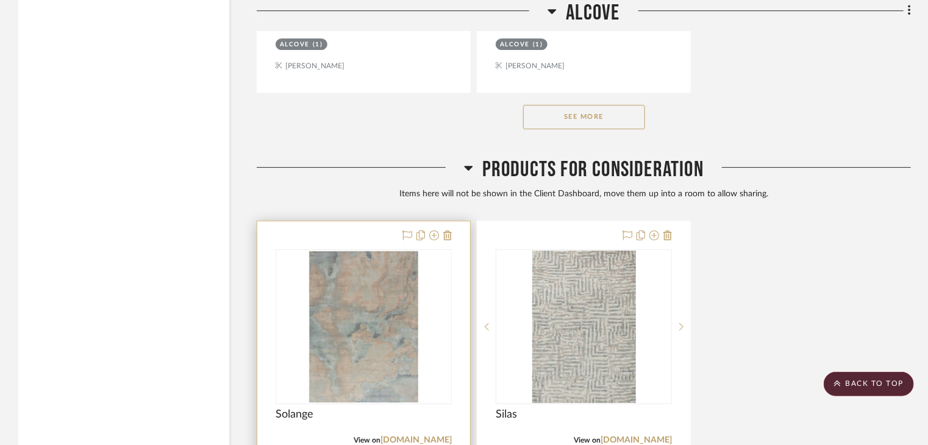
scroll to position [2100, 0]
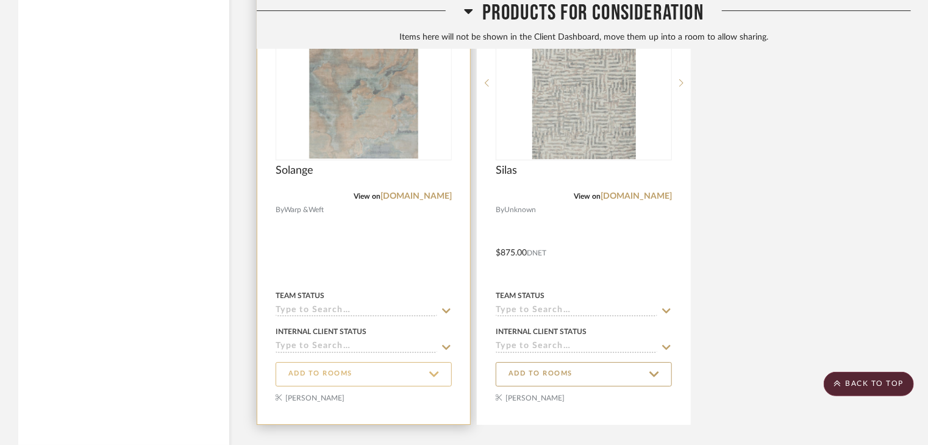
click at [435, 376] on icon at bounding box center [433, 374] width 9 height 5
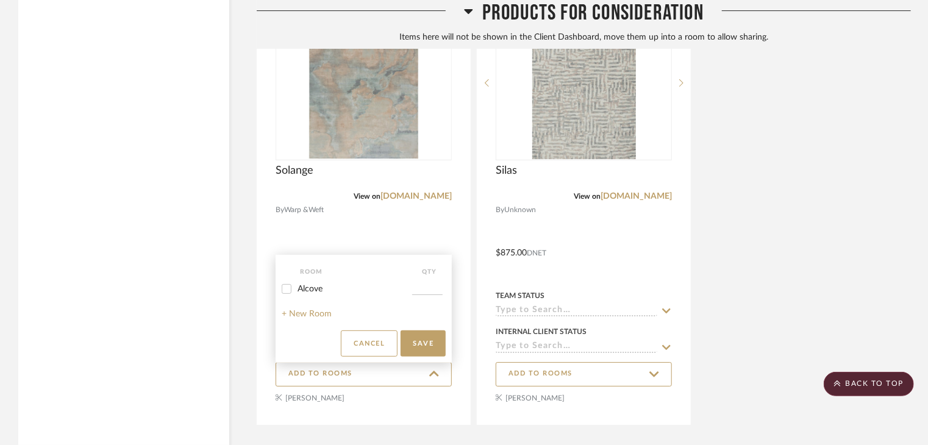
click at [284, 288] on input "Alcove" at bounding box center [287, 289] width 20 height 20
checkbox input "true"
type input "1"
click at [430, 341] on button "Save" at bounding box center [422, 343] width 45 height 26
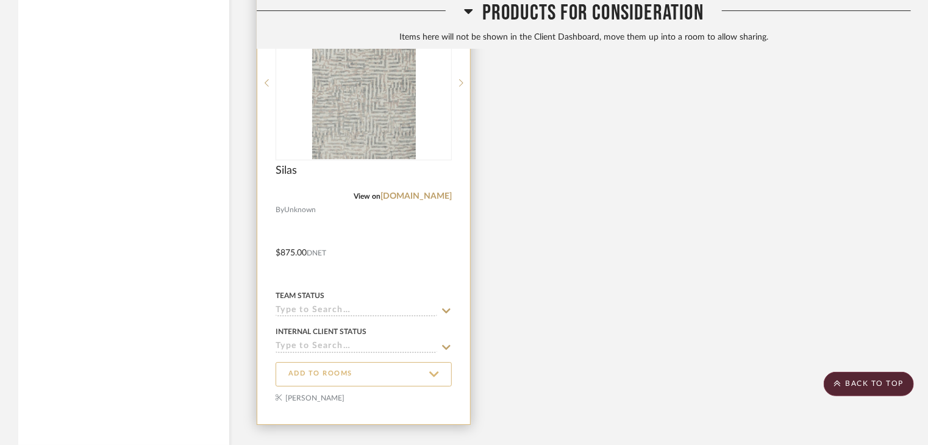
click at [434, 370] on icon at bounding box center [434, 374] width 10 height 11
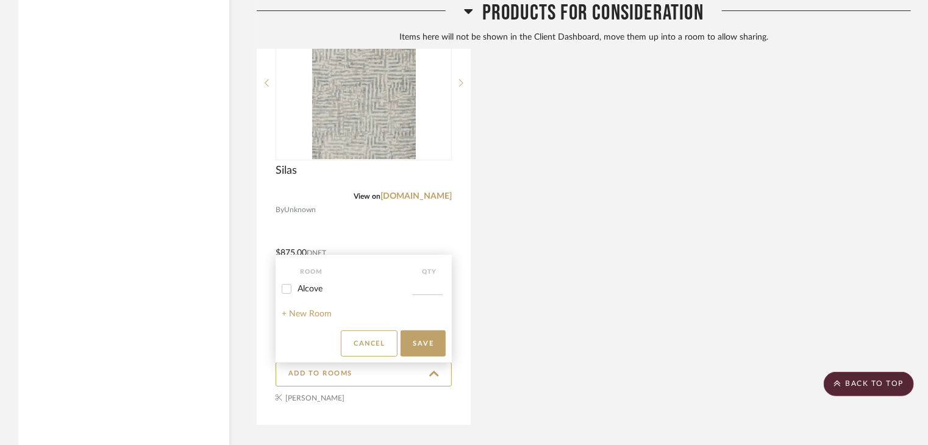
click at [280, 288] on project-rooms-select-list "Room QTY Alcove + New Room Cancel Save" at bounding box center [364, 309] width 177 height 108
click at [283, 291] on input "Alcove" at bounding box center [287, 289] width 20 height 20
checkbox input "true"
type input "1"
click at [416, 352] on button "Save" at bounding box center [422, 343] width 45 height 26
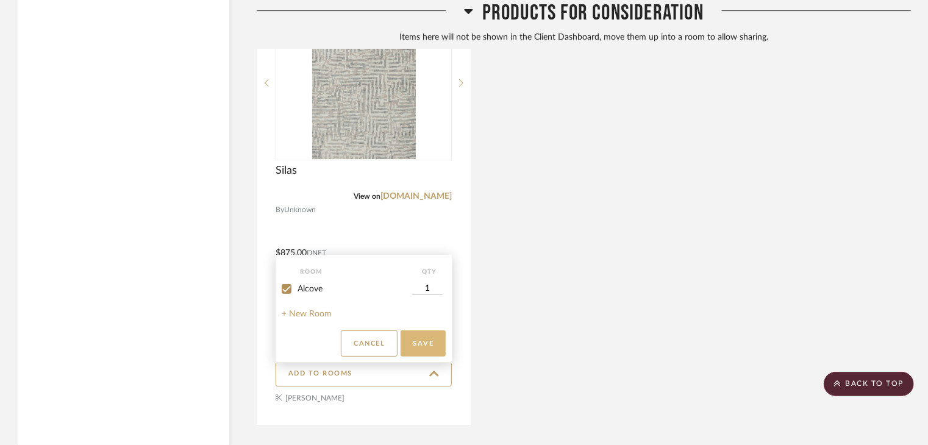
click at [427, 339] on button "Save" at bounding box center [422, 343] width 45 height 26
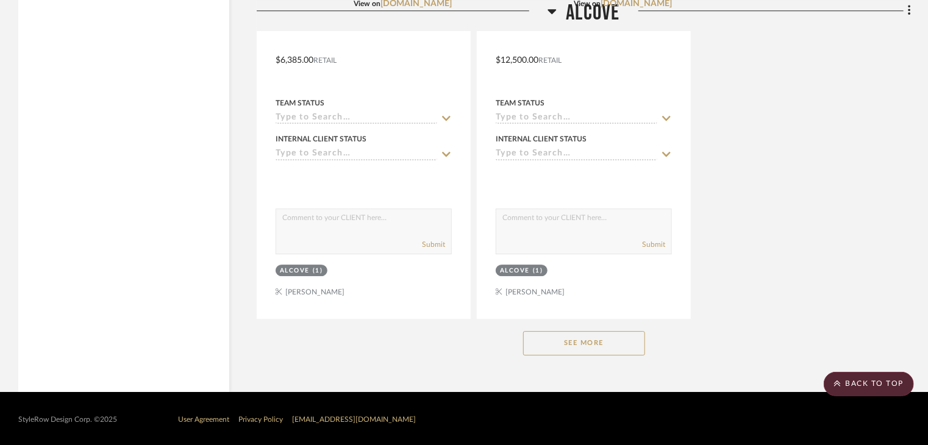
scroll to position [1633, 0]
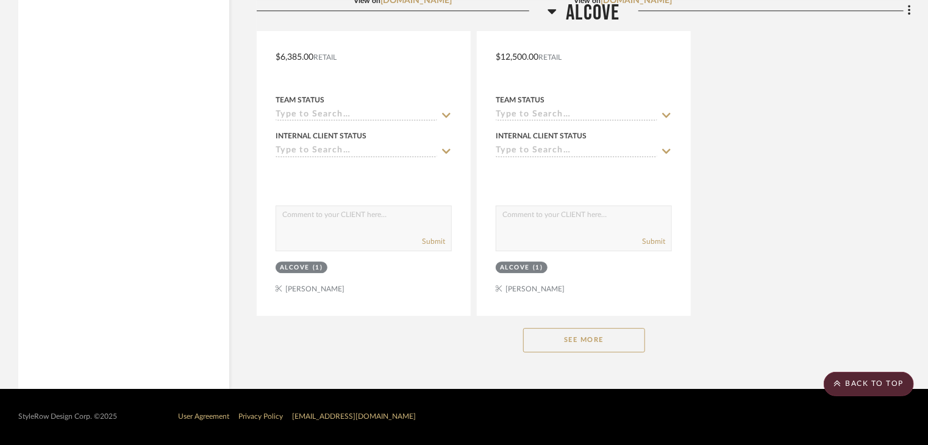
click at [591, 332] on button "See More" at bounding box center [584, 340] width 122 height 24
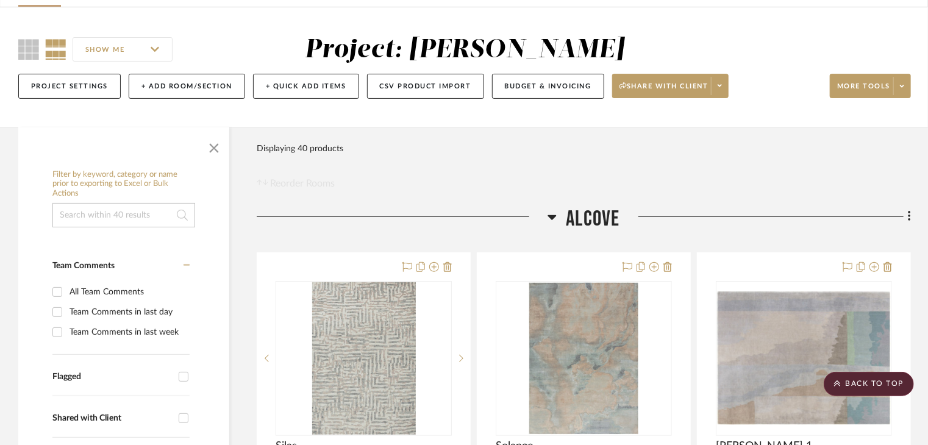
scroll to position [0, 0]
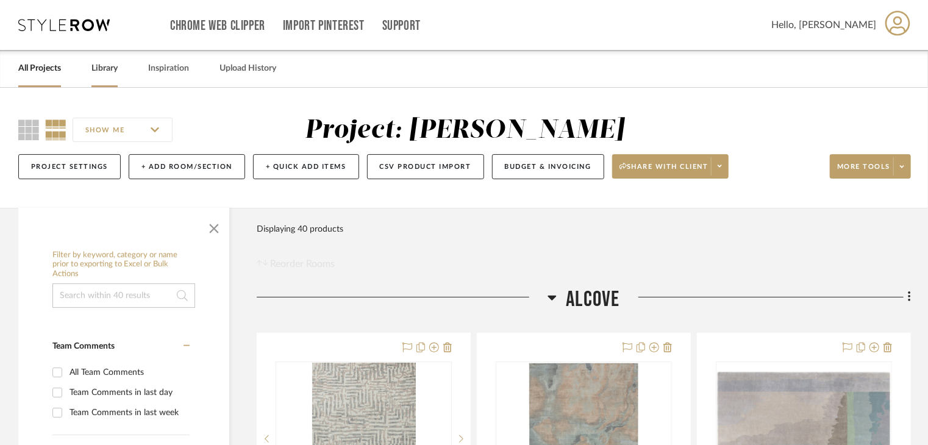
click at [105, 77] on div "Library" at bounding box center [104, 68] width 26 height 37
click at [108, 75] on link "Library" at bounding box center [104, 68] width 26 height 16
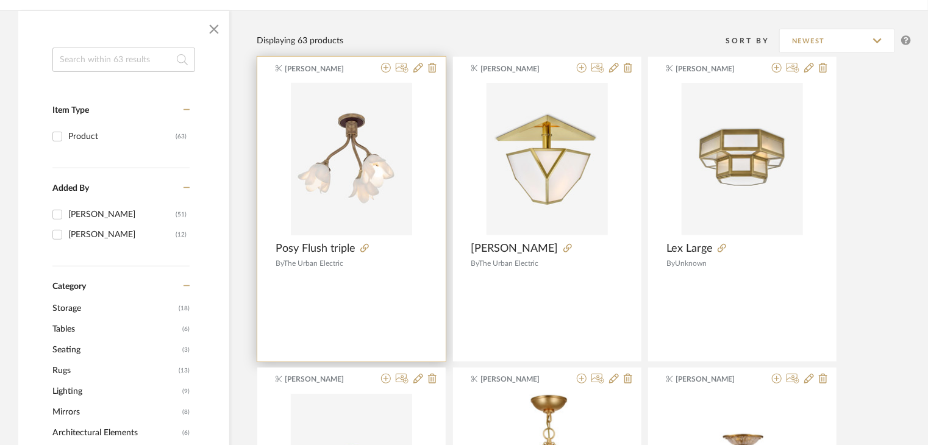
scroll to position [183, 0]
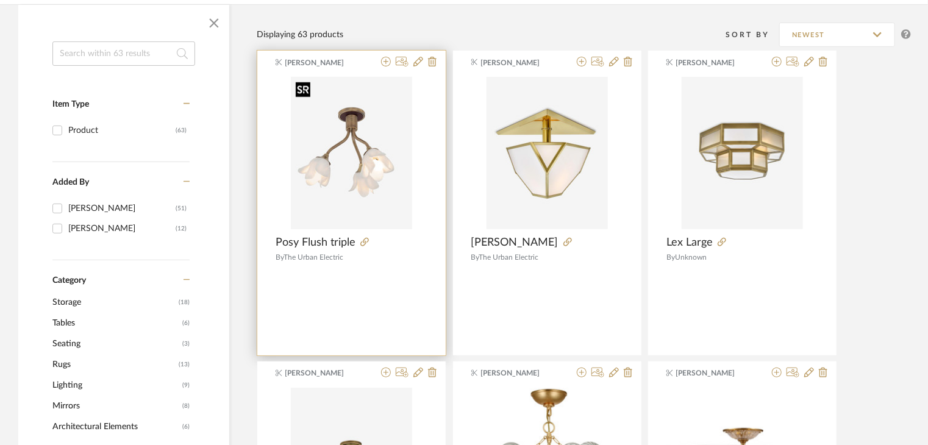
click at [375, 135] on img "0" at bounding box center [351, 153] width 121 height 152
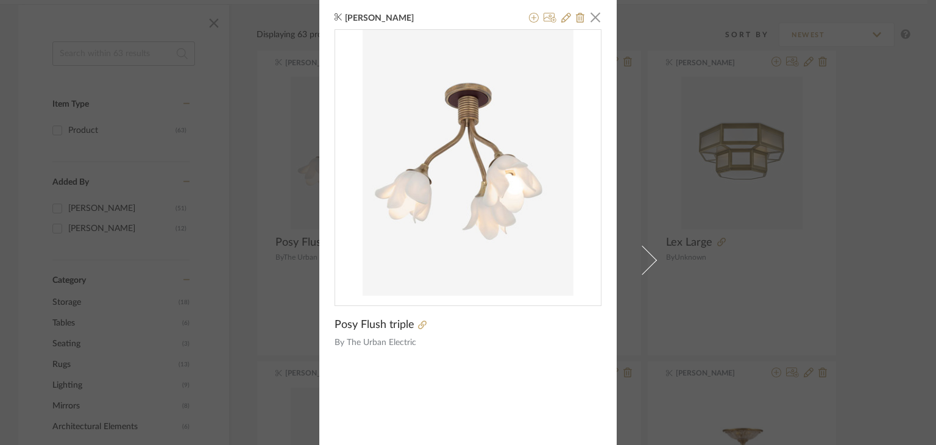
scroll to position [0, 0]
click at [589, 11] on span "button" at bounding box center [595, 19] width 24 height 24
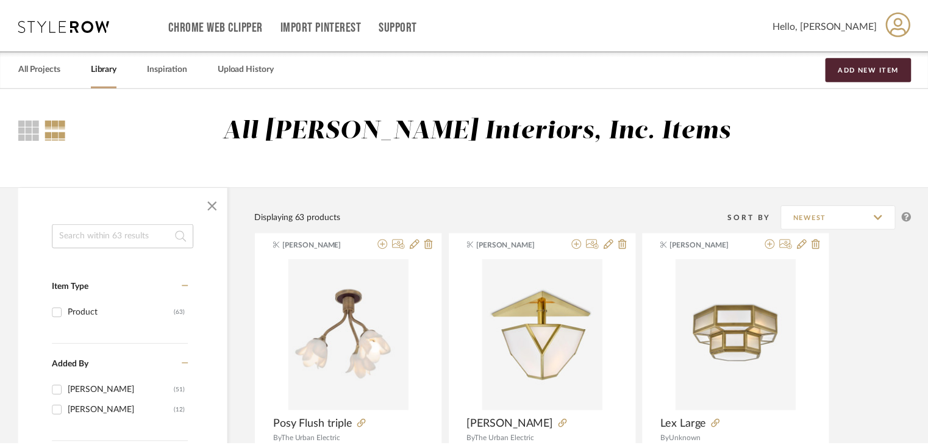
scroll to position [183, 0]
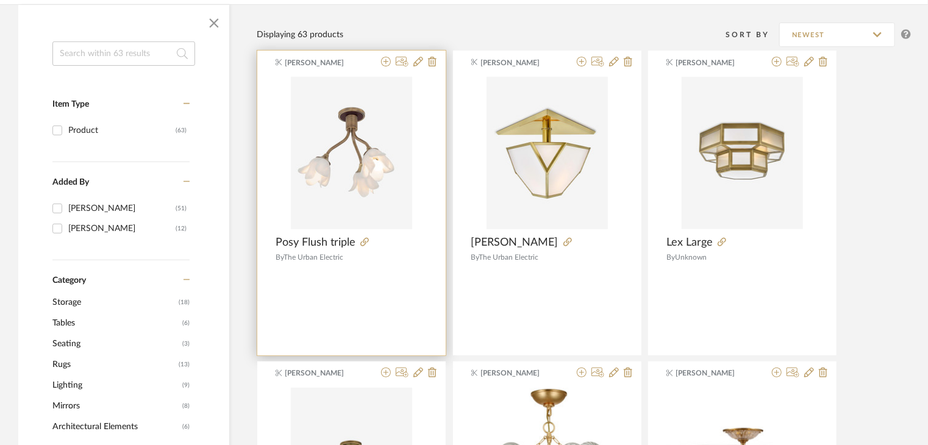
drag, startPoint x: 380, startPoint y: 227, endPoint x: 343, endPoint y: 258, distance: 48.9
click at [343, 258] on span "The Urban Electric" at bounding box center [313, 257] width 60 height 7
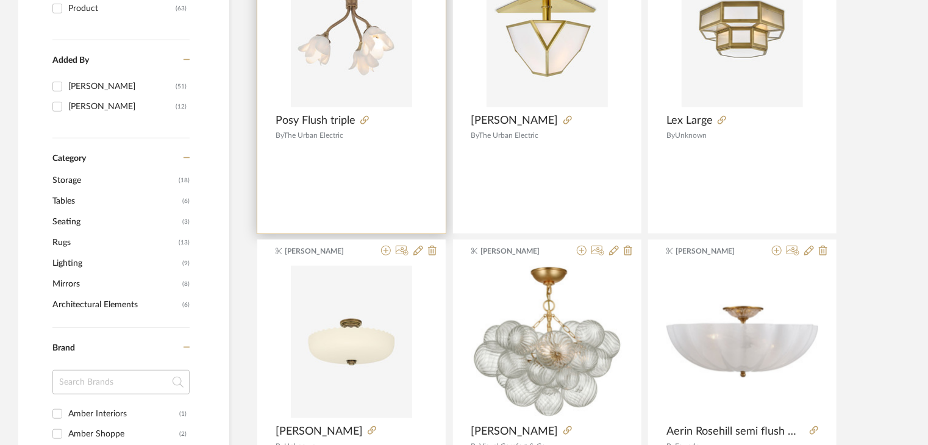
scroll to position [61, 0]
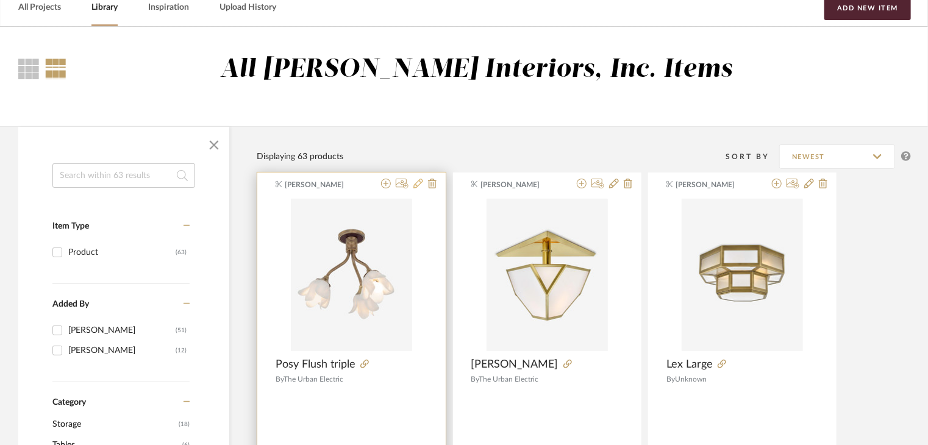
click at [417, 185] on icon at bounding box center [418, 184] width 10 height 10
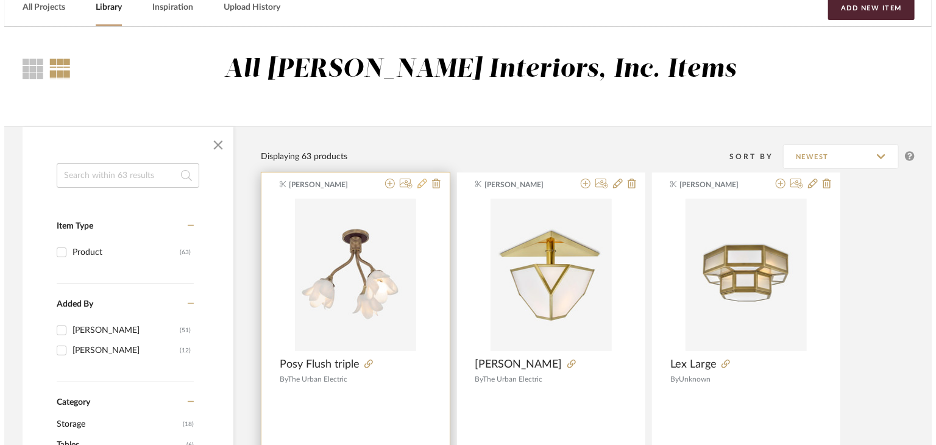
scroll to position [0, 0]
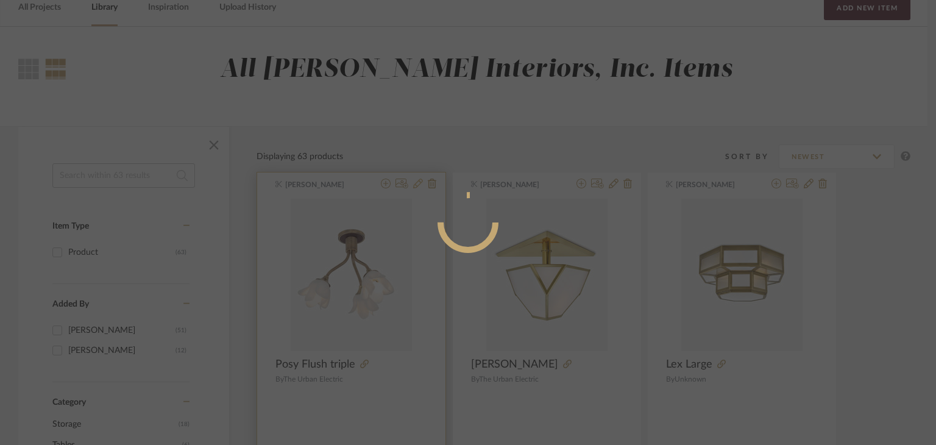
radio input "true"
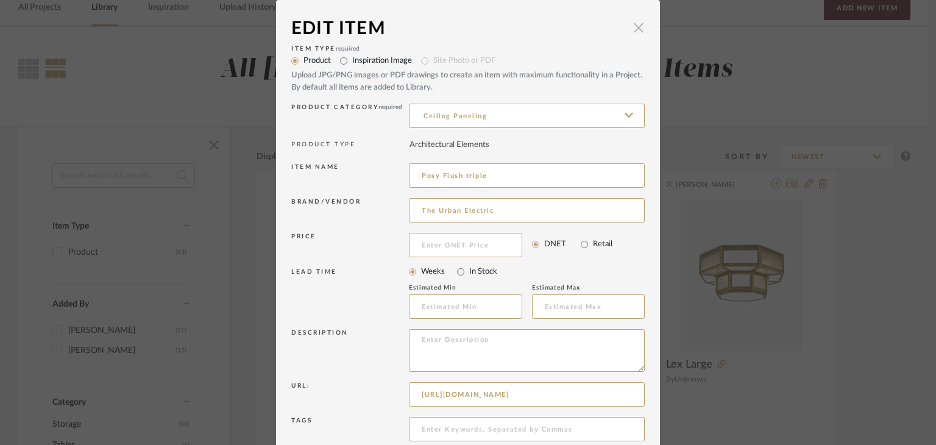
click at [636, 23] on span "button" at bounding box center [639, 27] width 24 height 24
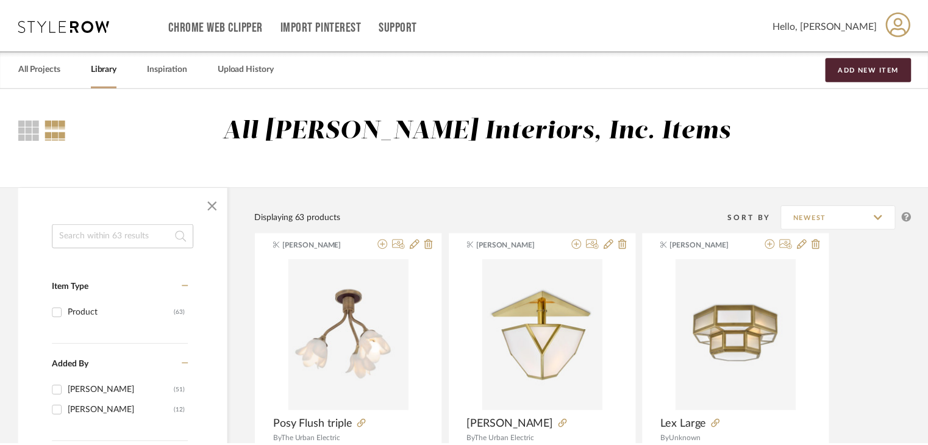
scroll to position [61, 0]
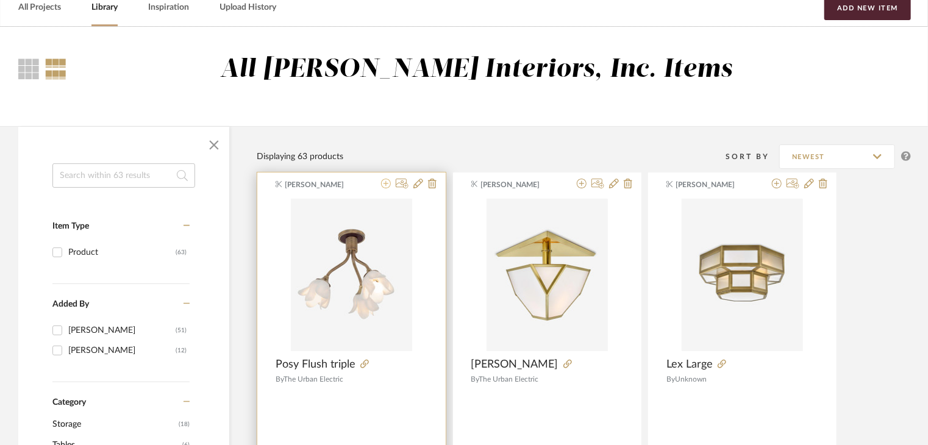
click at [385, 181] on icon at bounding box center [386, 184] width 10 height 10
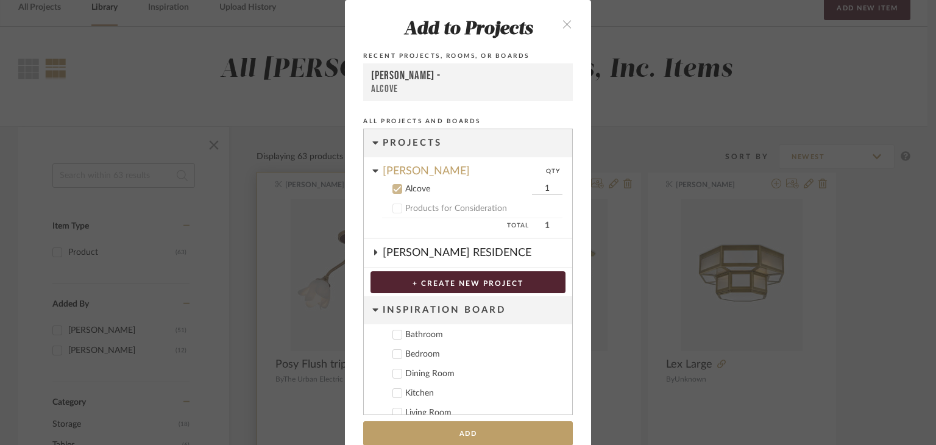
scroll to position [19, 0]
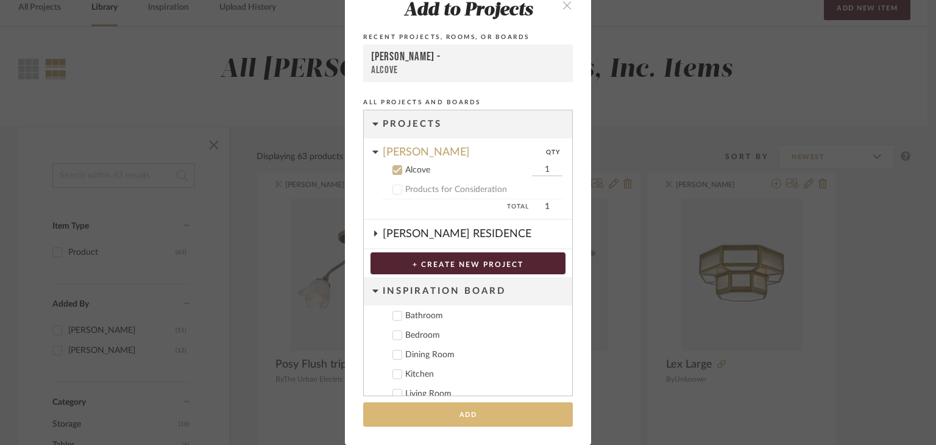
click at [472, 409] on button "Add" at bounding box center [468, 414] width 210 height 25
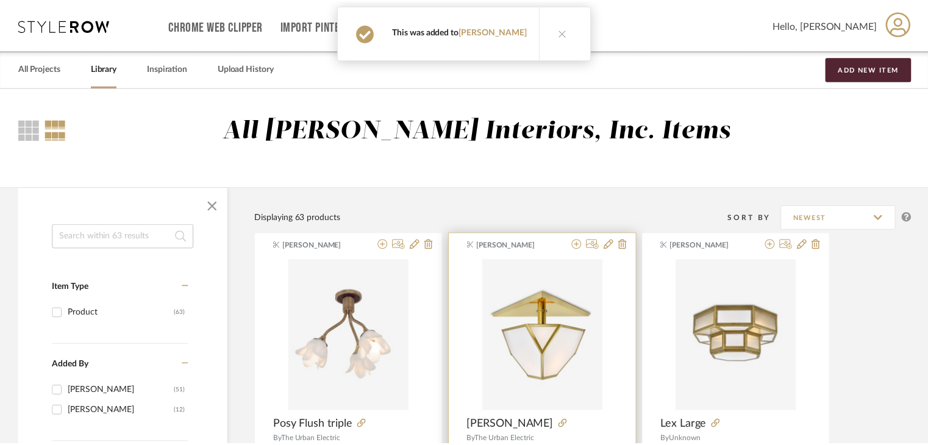
scroll to position [61, 0]
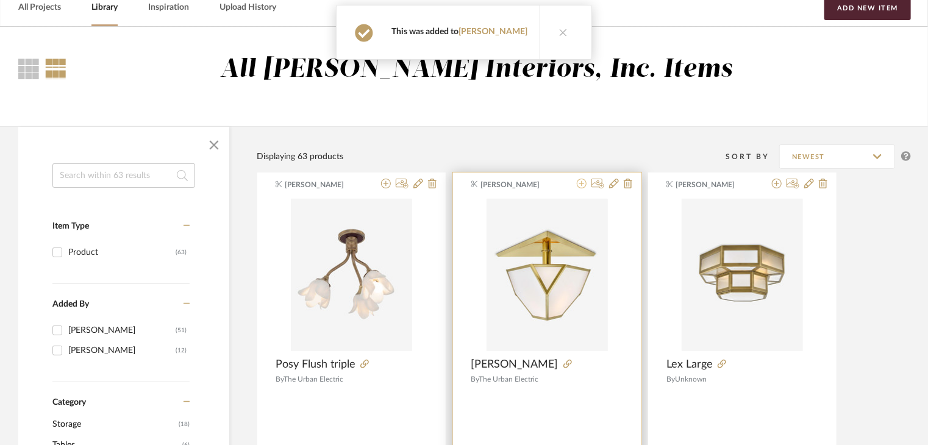
click at [579, 183] on icon at bounding box center [582, 184] width 10 height 10
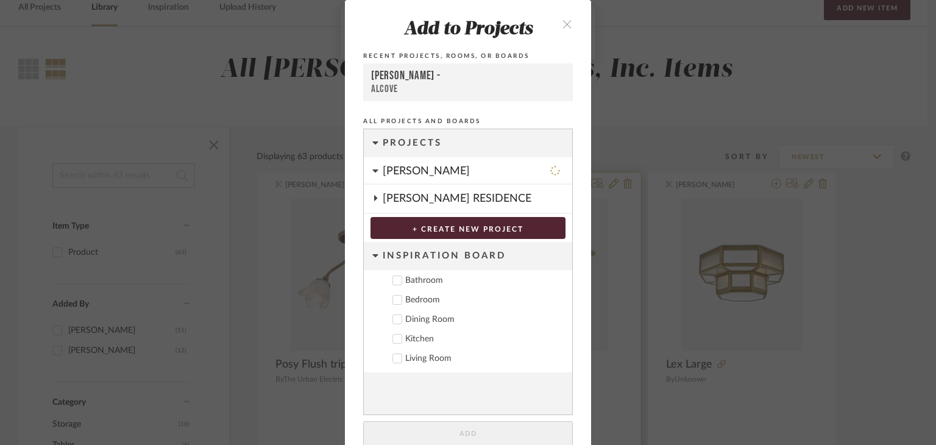
scroll to position [19, 0]
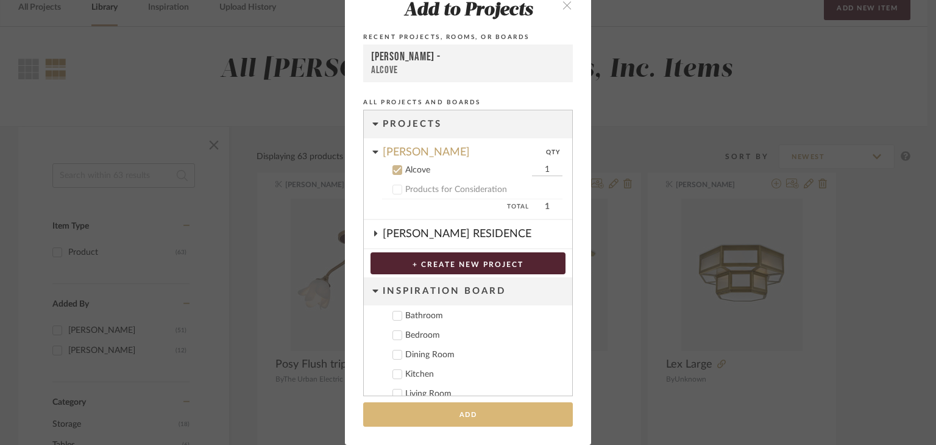
click at [463, 412] on button "Add" at bounding box center [468, 414] width 210 height 25
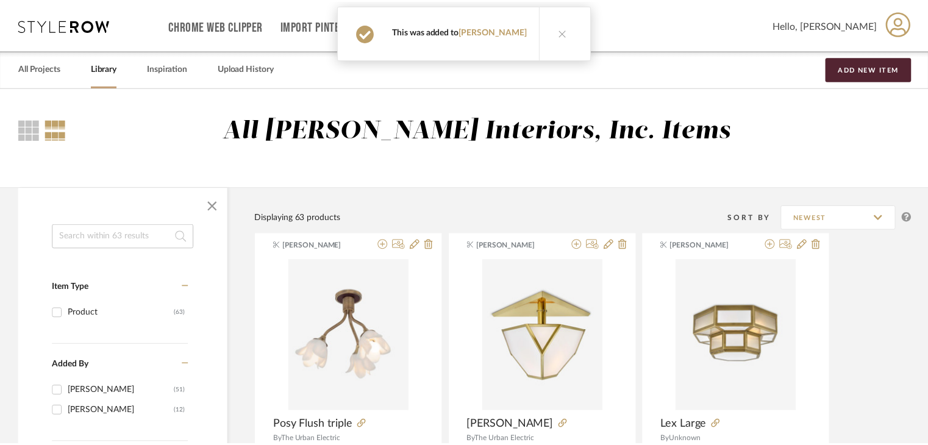
scroll to position [61, 0]
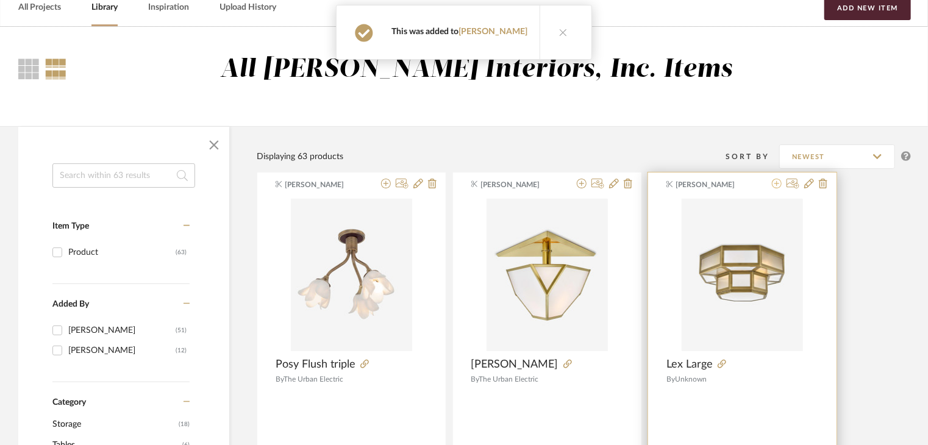
click at [775, 186] on icon at bounding box center [777, 184] width 10 height 10
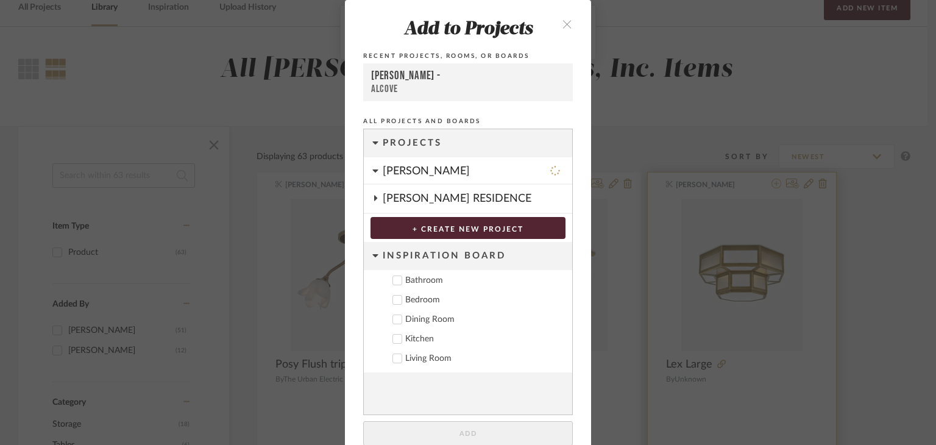
scroll to position [19, 0]
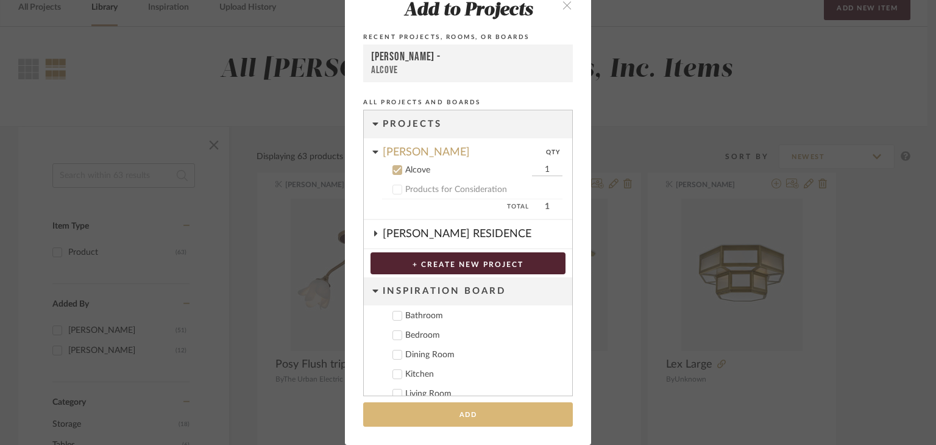
click at [448, 420] on button "Add" at bounding box center [468, 414] width 210 height 25
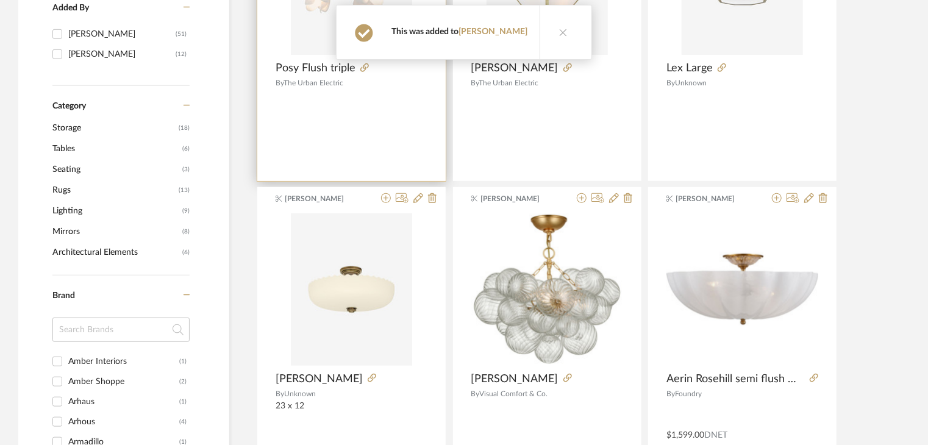
scroll to position [366, 0]
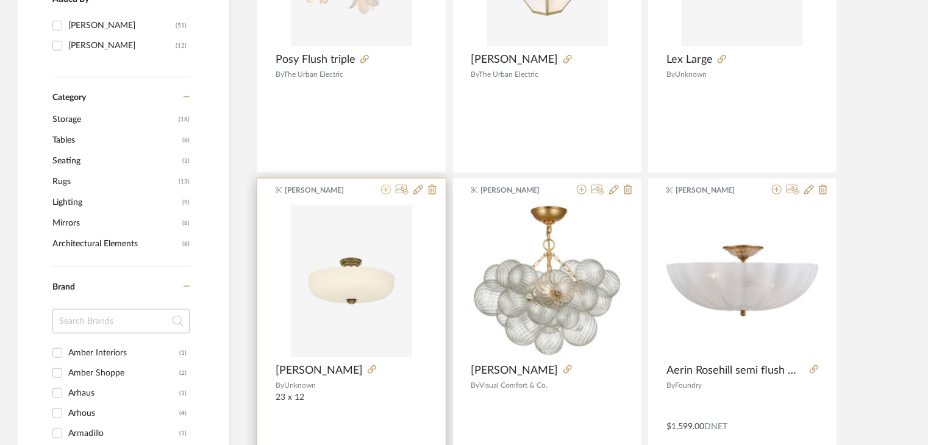
click at [388, 191] on icon at bounding box center [386, 190] width 10 height 10
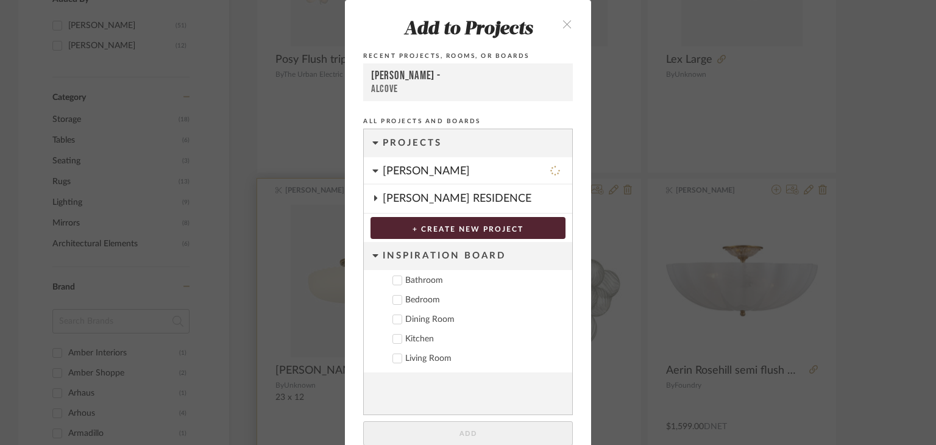
scroll to position [19, 0]
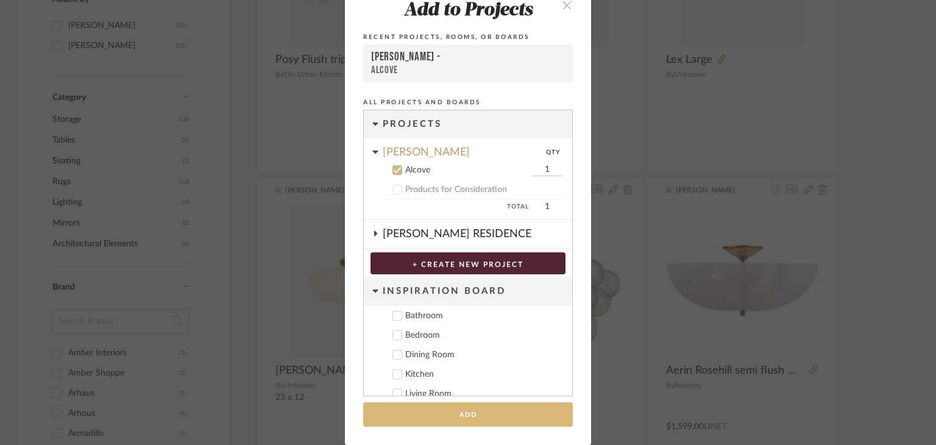
click at [478, 416] on button "Add" at bounding box center [468, 414] width 210 height 25
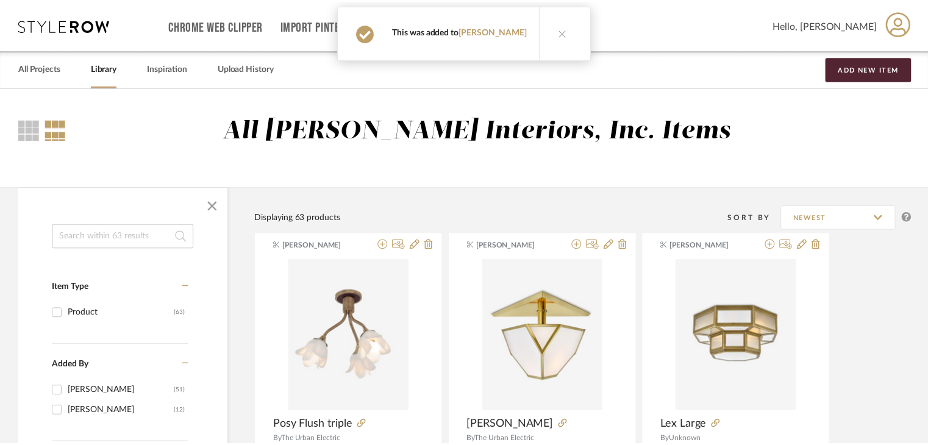
scroll to position [366, 0]
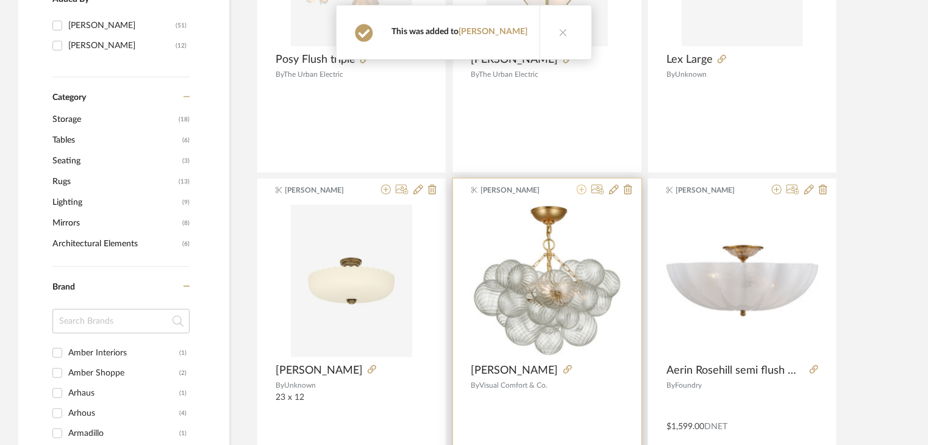
click at [581, 189] on icon at bounding box center [582, 190] width 10 height 10
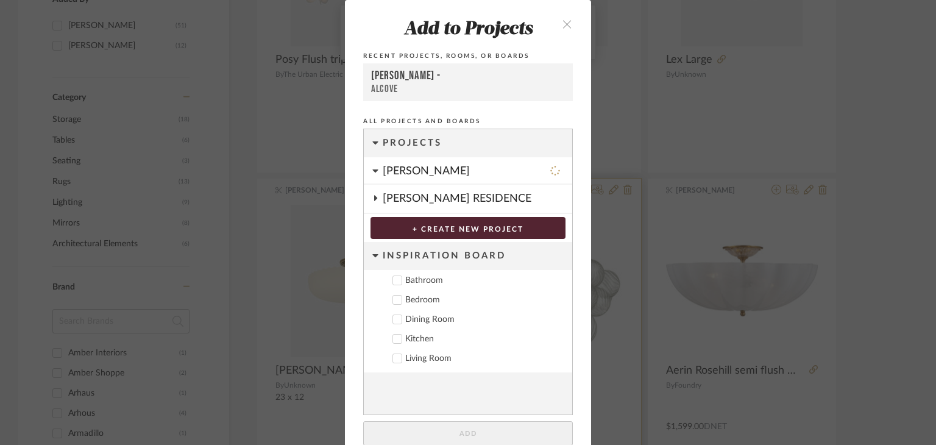
scroll to position [19, 0]
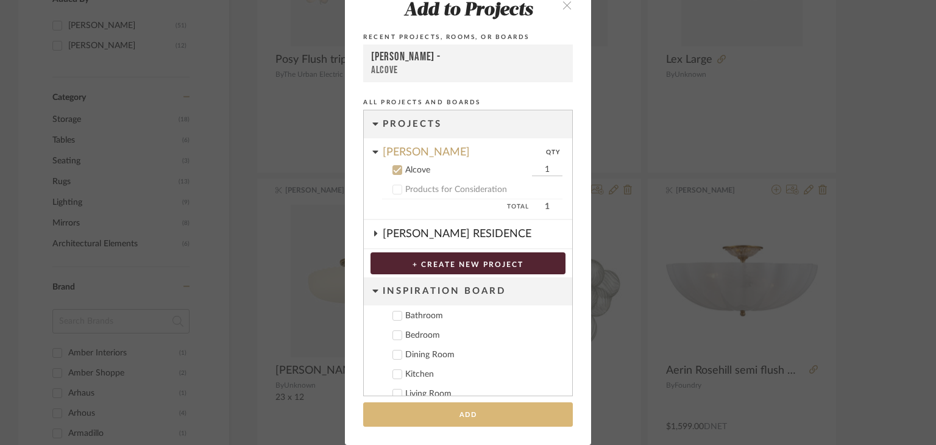
click at [466, 424] on button "Add" at bounding box center [468, 414] width 210 height 25
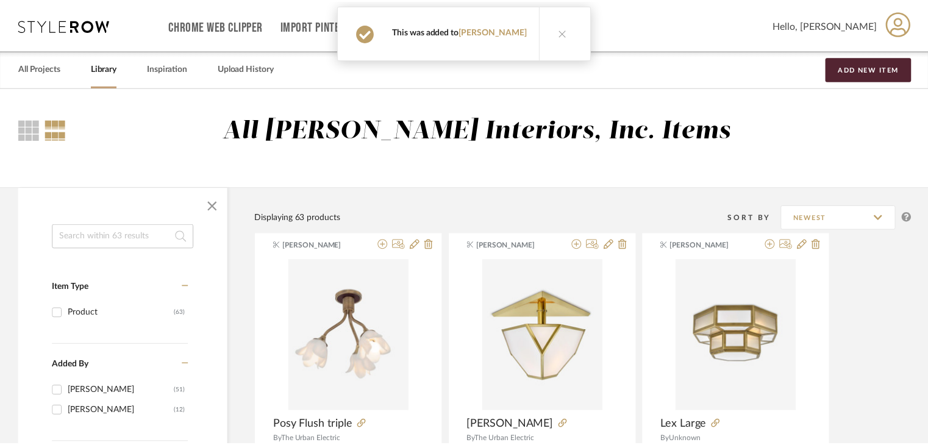
scroll to position [366, 0]
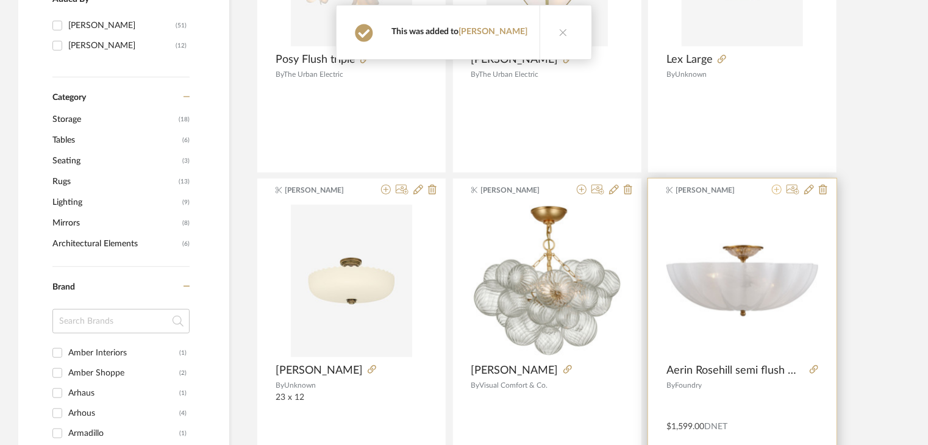
click at [777, 193] on icon at bounding box center [777, 190] width 10 height 10
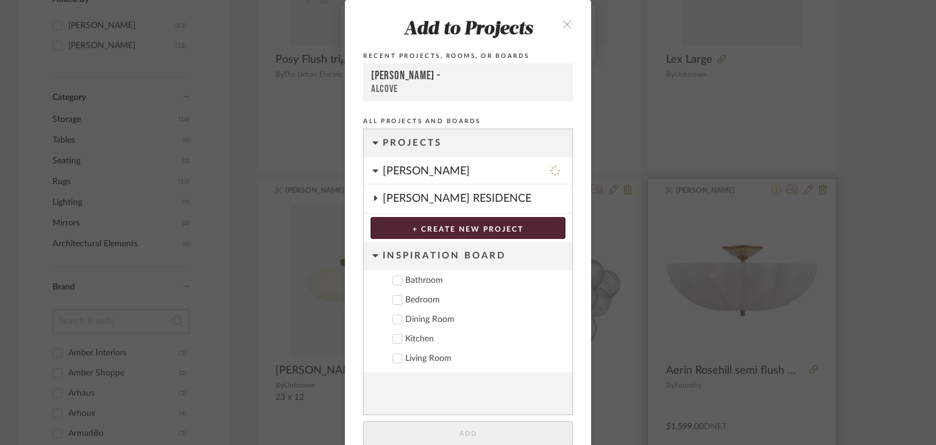
scroll to position [19, 0]
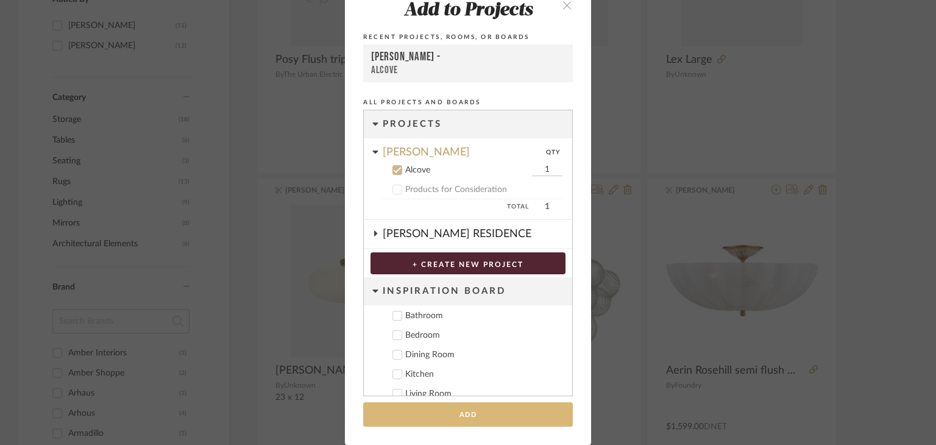
click at [490, 420] on button "Add" at bounding box center [468, 414] width 210 height 25
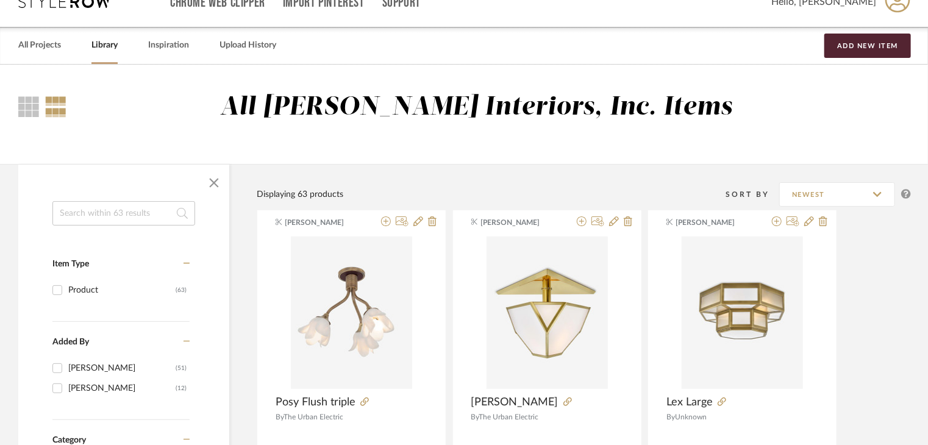
scroll to position [0, 0]
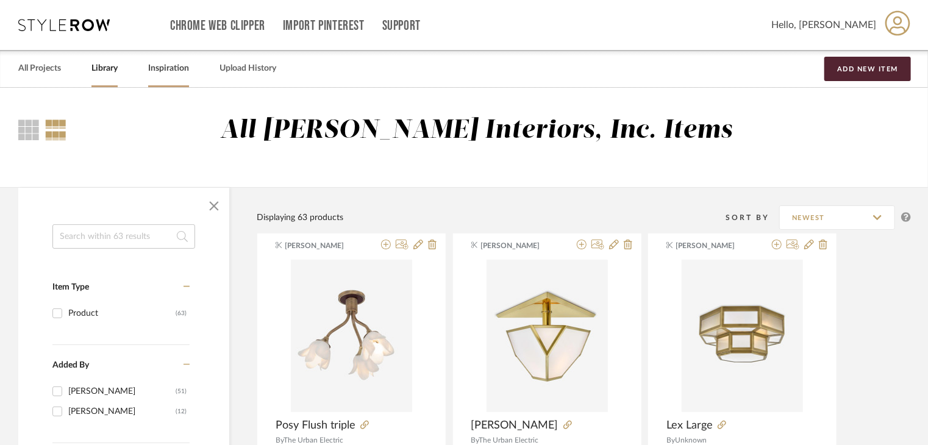
click at [164, 74] on link "Inspiration" at bounding box center [168, 68] width 41 height 16
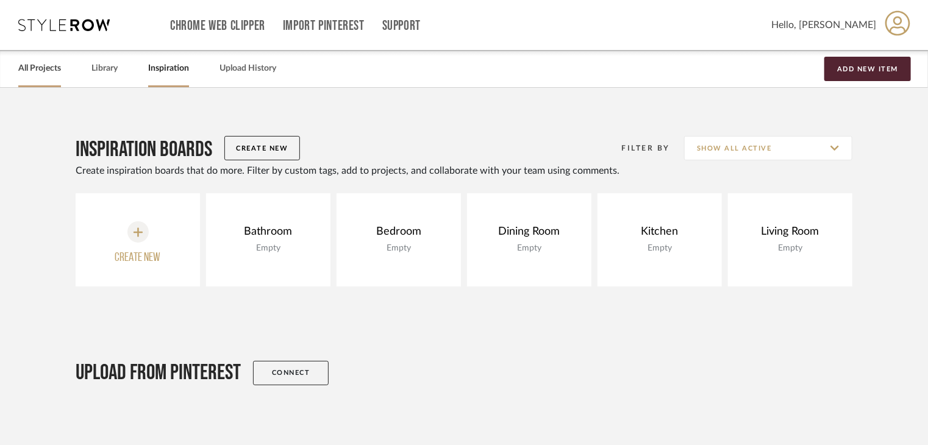
click at [51, 75] on link "All Projects" at bounding box center [39, 68] width 43 height 16
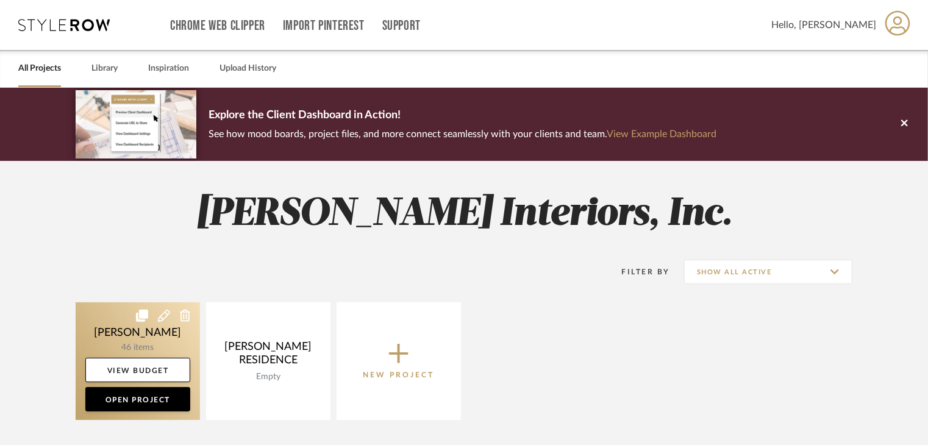
click at [148, 330] on link at bounding box center [138, 361] width 124 height 118
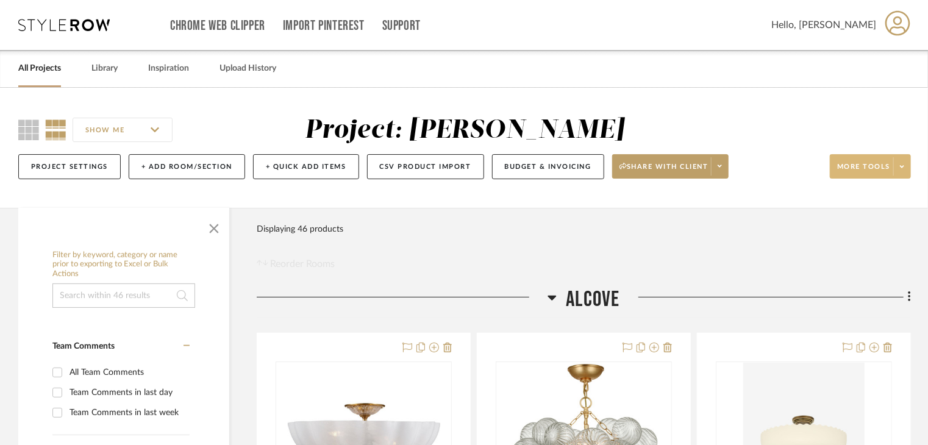
click at [898, 164] on span at bounding box center [901, 166] width 17 height 18
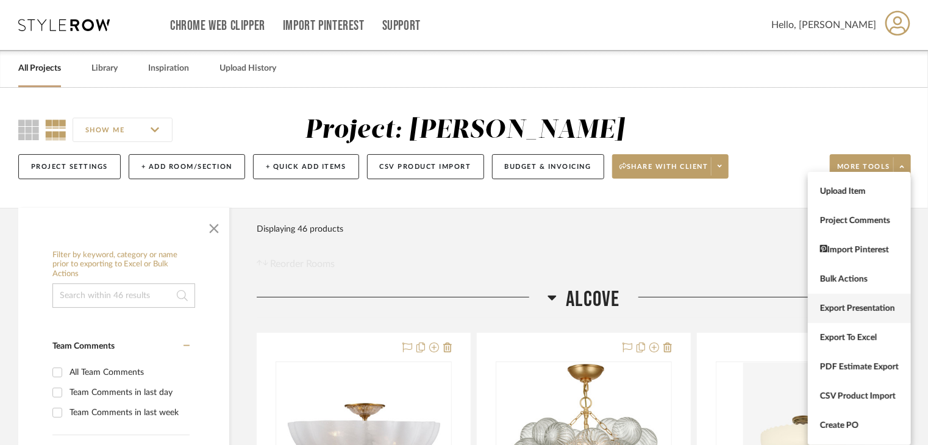
click at [853, 313] on span "Export Presentation" at bounding box center [859, 309] width 79 height 10
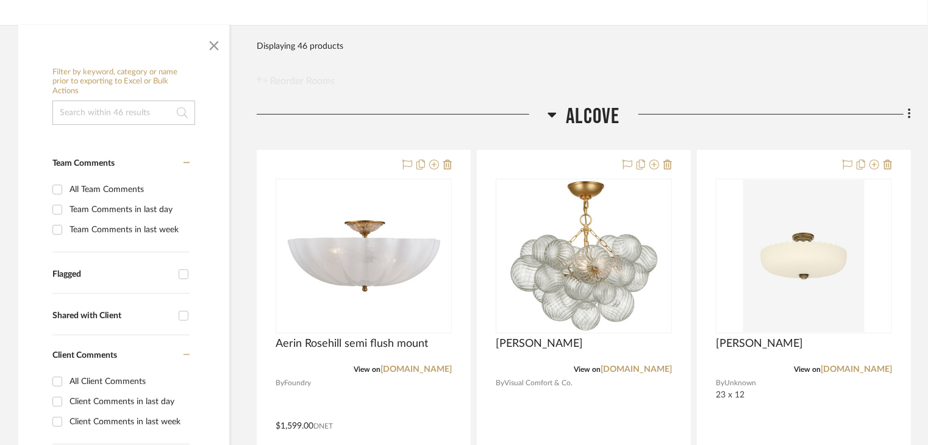
scroll to position [244, 0]
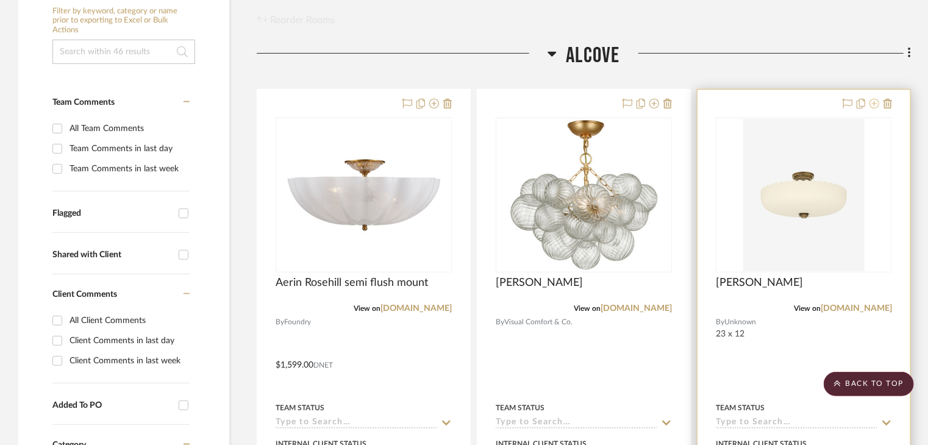
click at [875, 101] on icon at bounding box center [874, 104] width 10 height 10
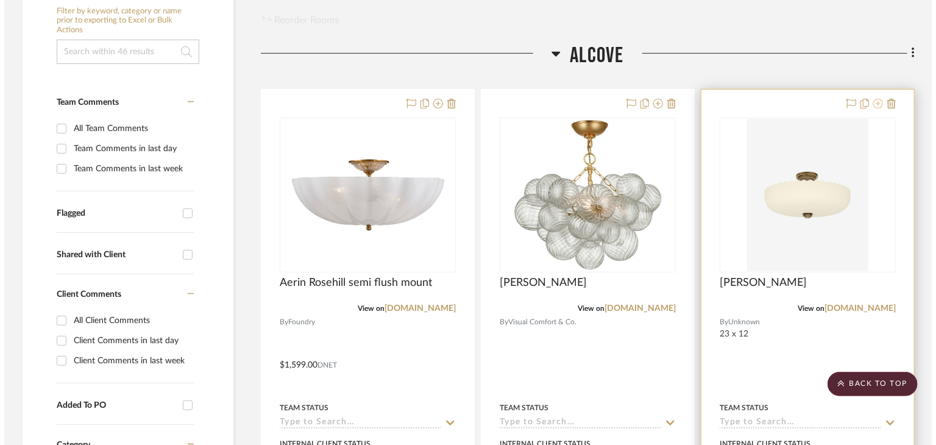
scroll to position [0, 0]
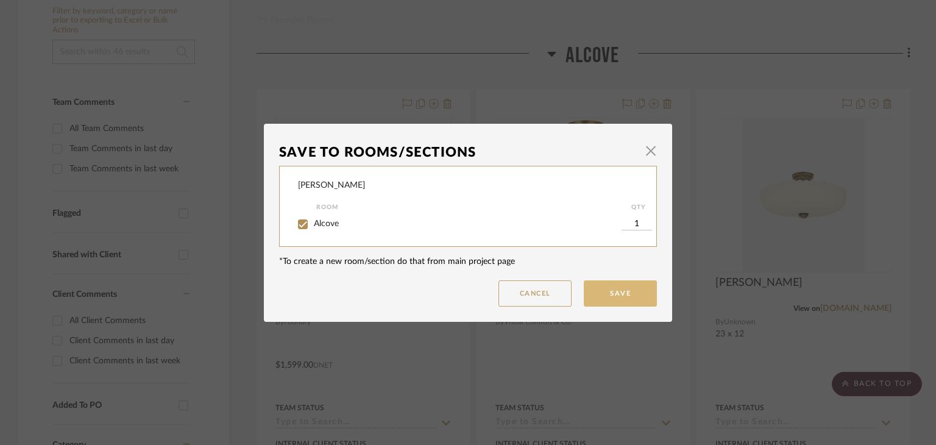
click at [617, 283] on button "Save" at bounding box center [620, 293] width 73 height 26
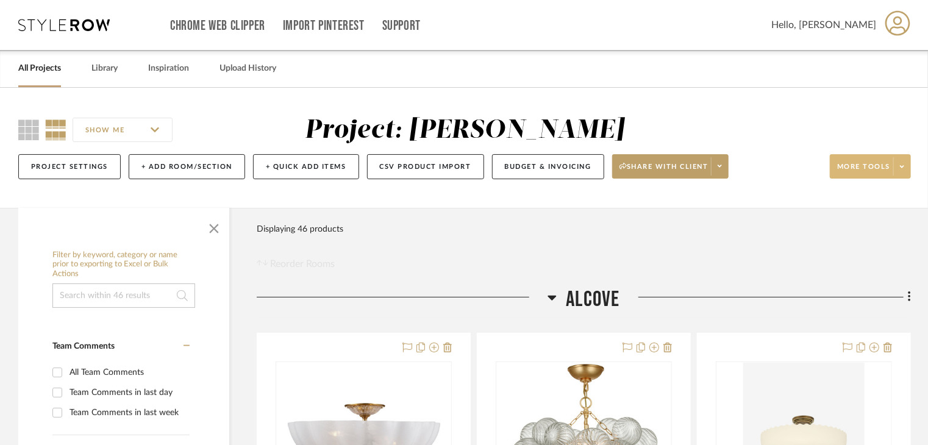
click at [902, 157] on span at bounding box center [901, 166] width 17 height 18
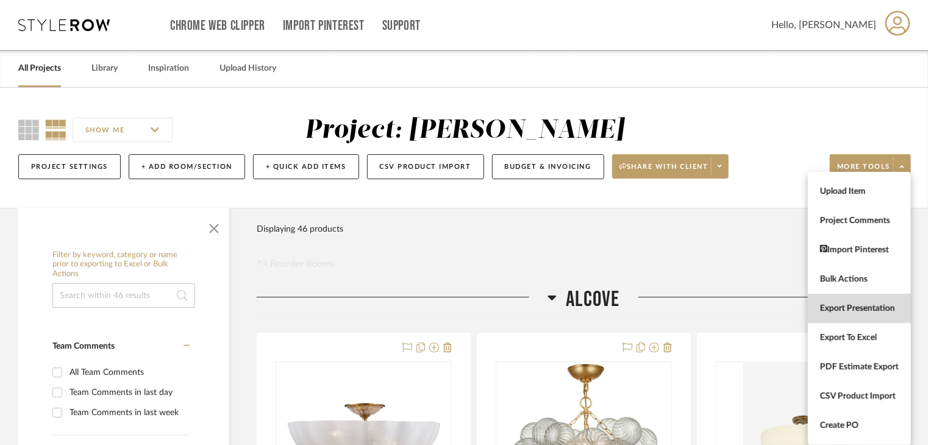
click at [844, 302] on button "Export Presentation" at bounding box center [859, 308] width 103 height 29
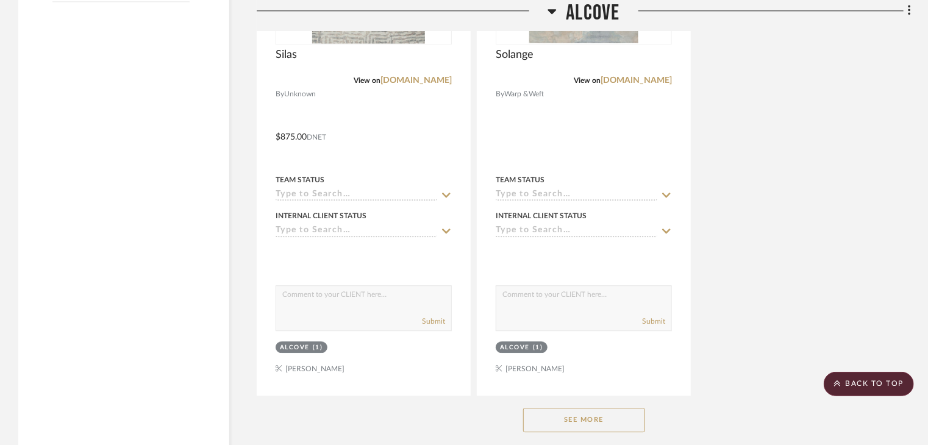
scroll to position [1633, 0]
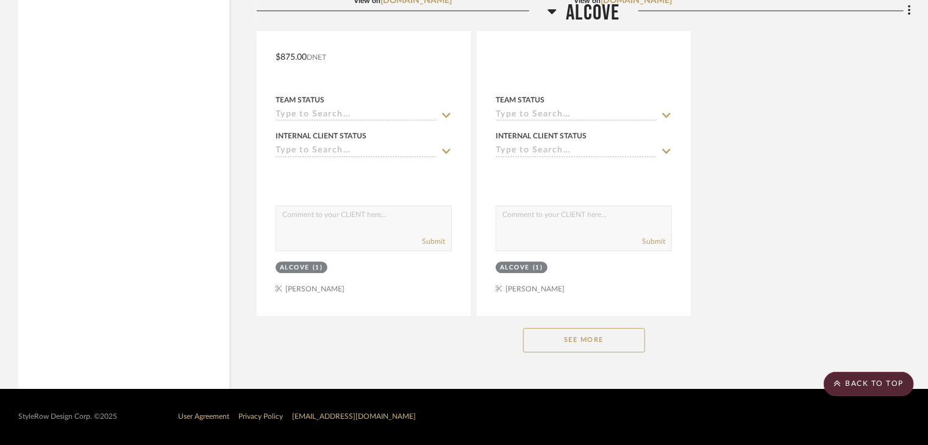
click at [572, 350] on button "See More" at bounding box center [584, 340] width 122 height 24
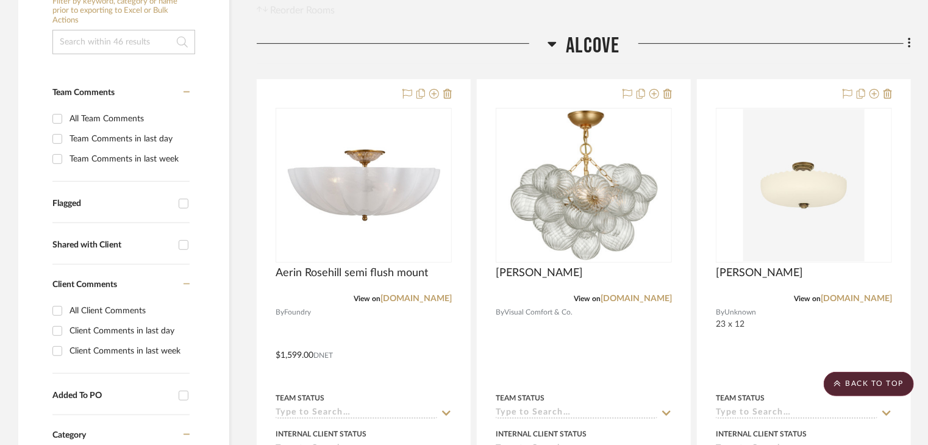
scroll to position [0, 0]
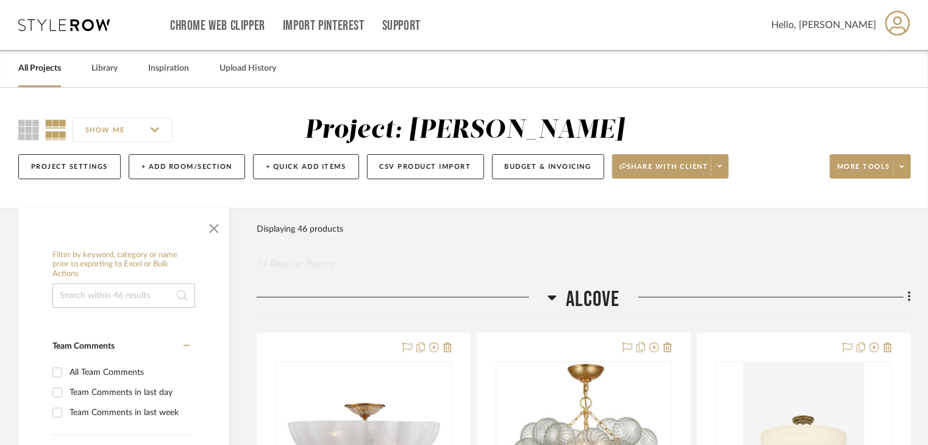
click at [154, 129] on input "SHOW ME" at bounding box center [123, 130] width 100 height 24
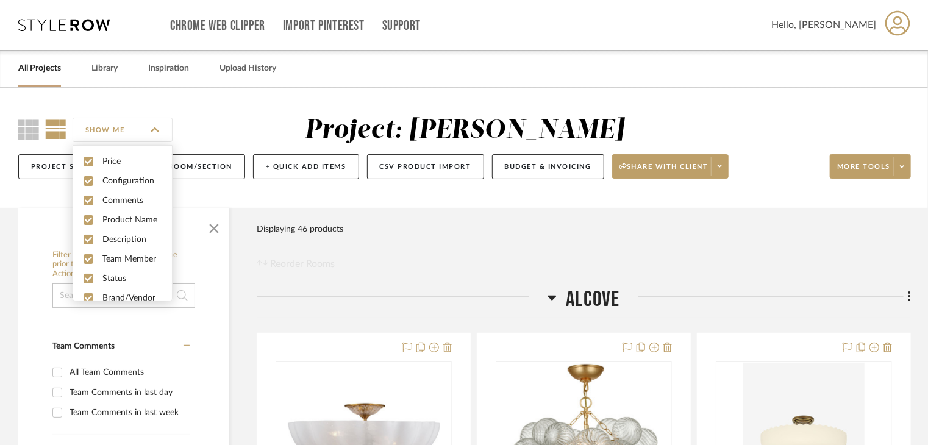
click at [274, 148] on div "Project Settings + Add Room/Section + Quick Add Items CSV Product Import Budget…" at bounding box center [464, 166] width 892 height 41
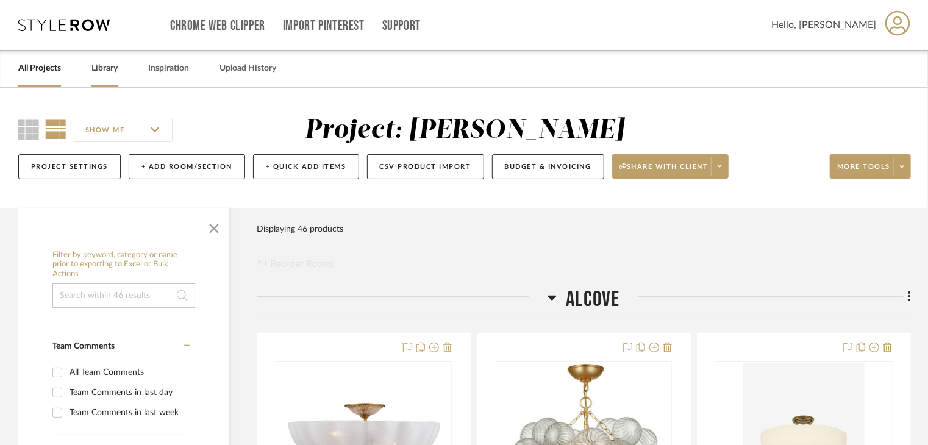
click at [109, 66] on link "Library" at bounding box center [104, 68] width 26 height 16
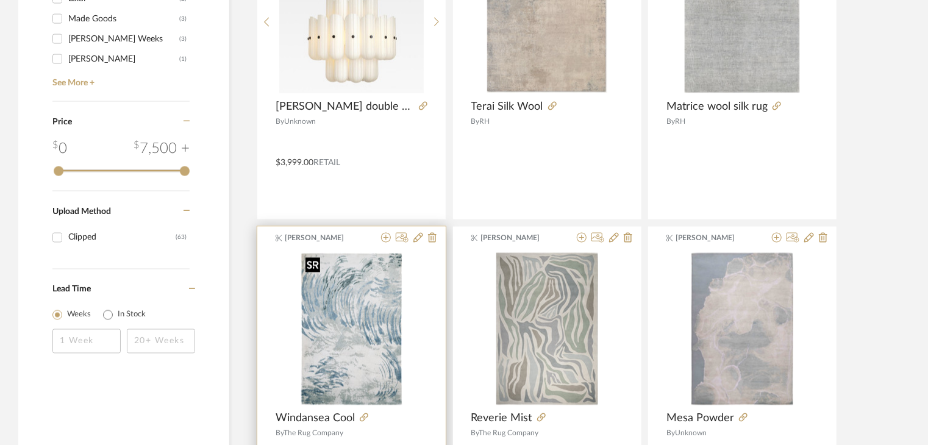
scroll to position [975, 0]
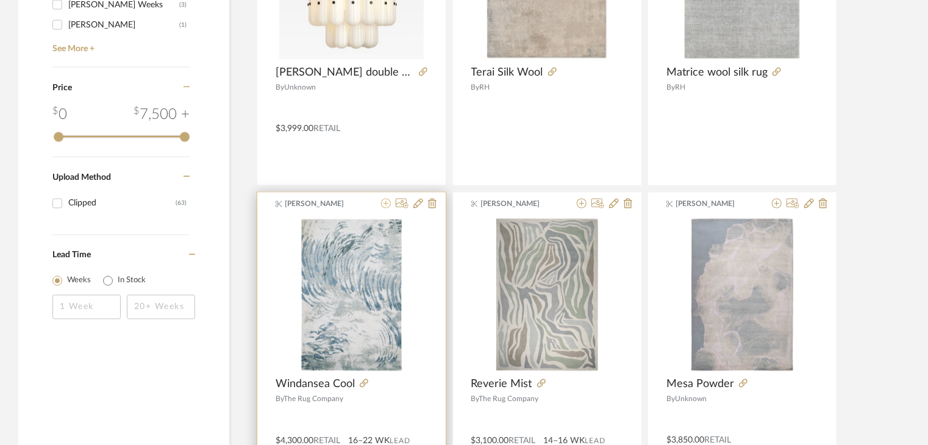
click at [386, 204] on icon at bounding box center [386, 204] width 10 height 10
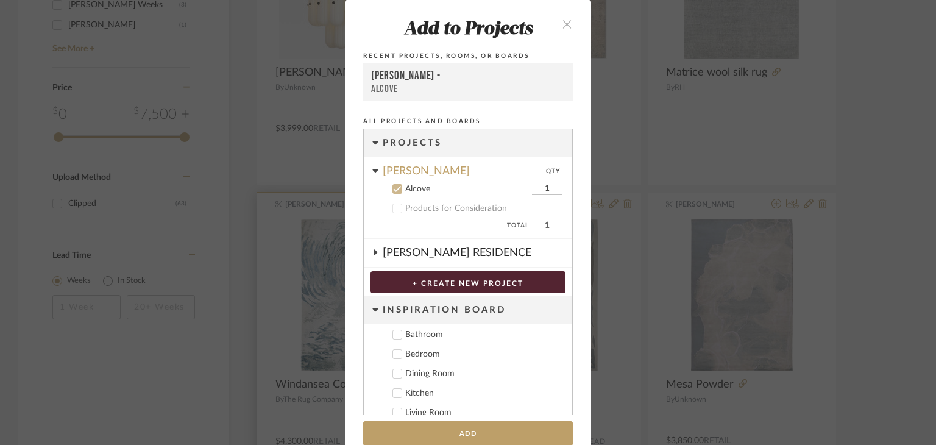
scroll to position [19, 0]
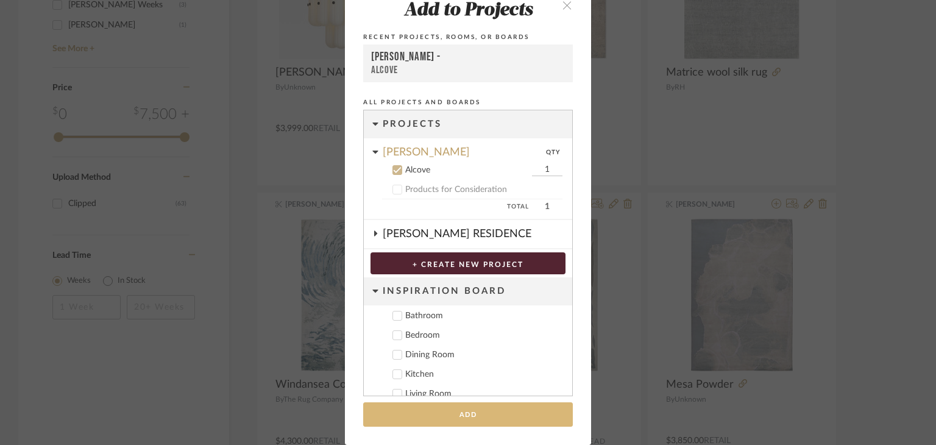
click at [443, 421] on button "Add" at bounding box center [468, 414] width 210 height 25
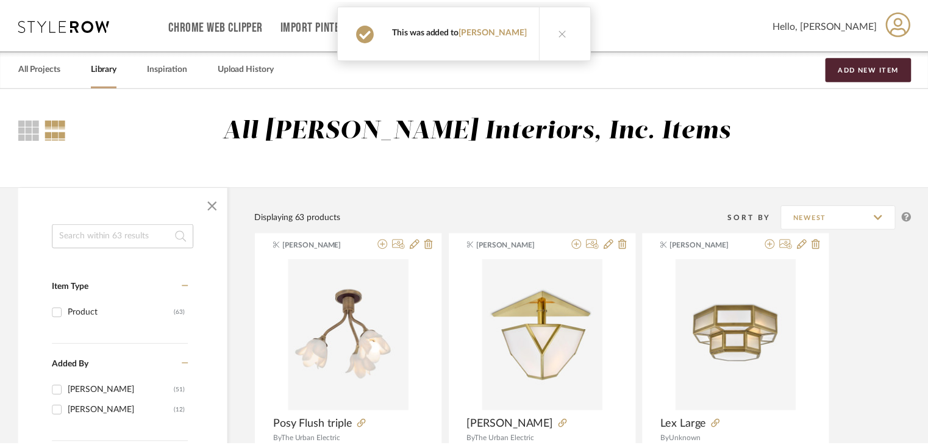
scroll to position [975, 0]
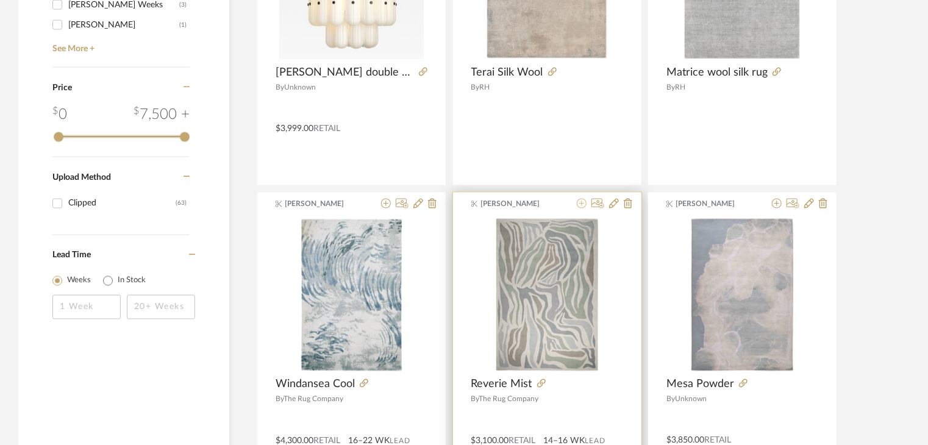
click at [581, 201] on icon at bounding box center [582, 204] width 10 height 10
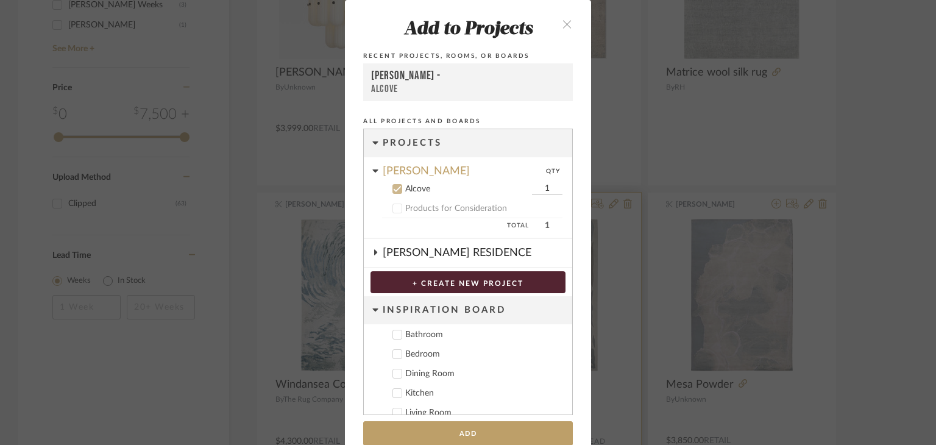
scroll to position [19, 0]
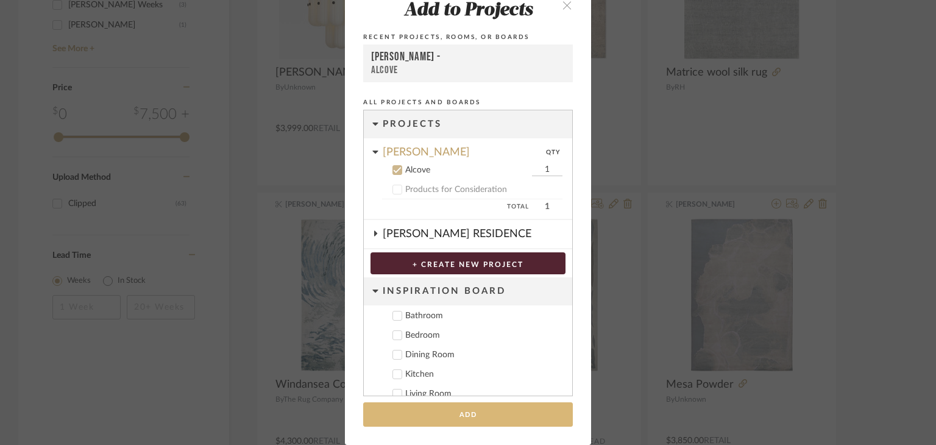
click at [426, 413] on button "Add" at bounding box center [468, 414] width 210 height 25
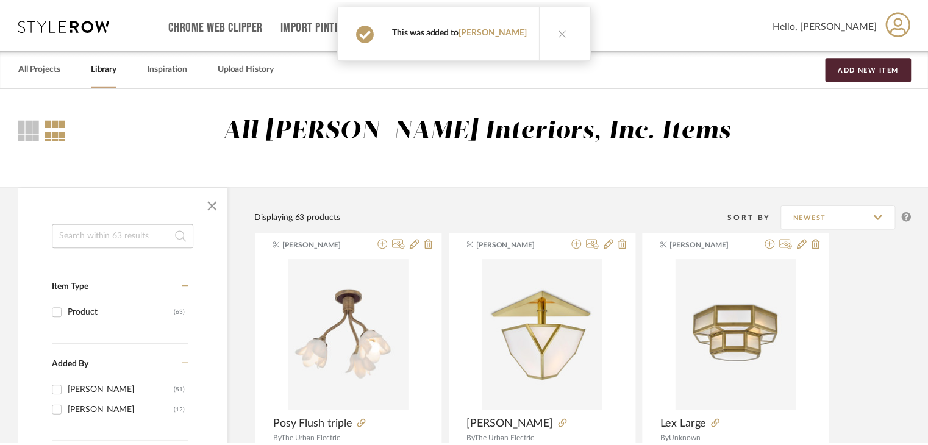
scroll to position [975, 0]
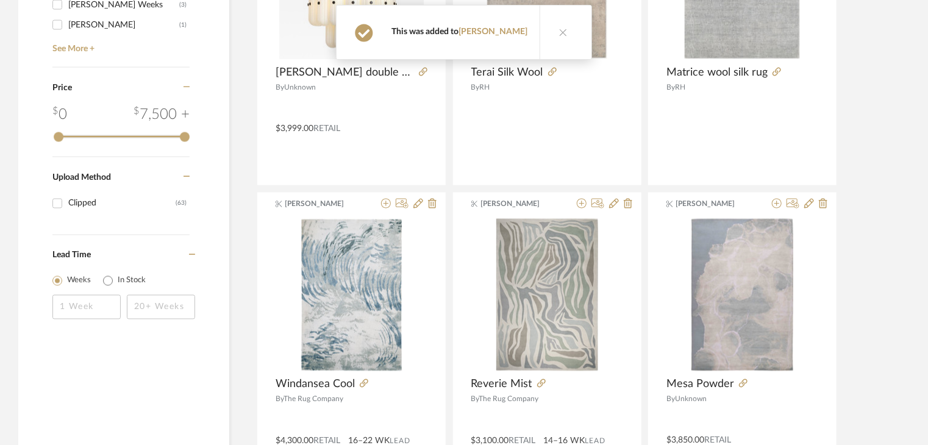
click at [779, 205] on icon at bounding box center [777, 204] width 10 height 10
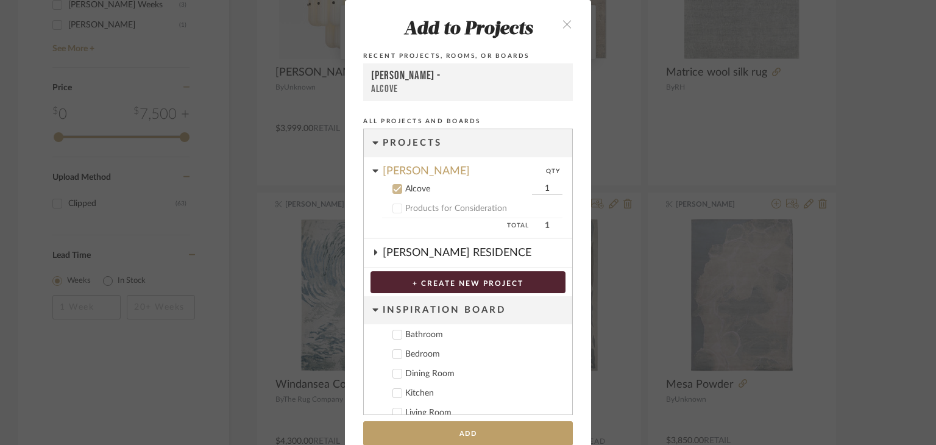
scroll to position [19, 0]
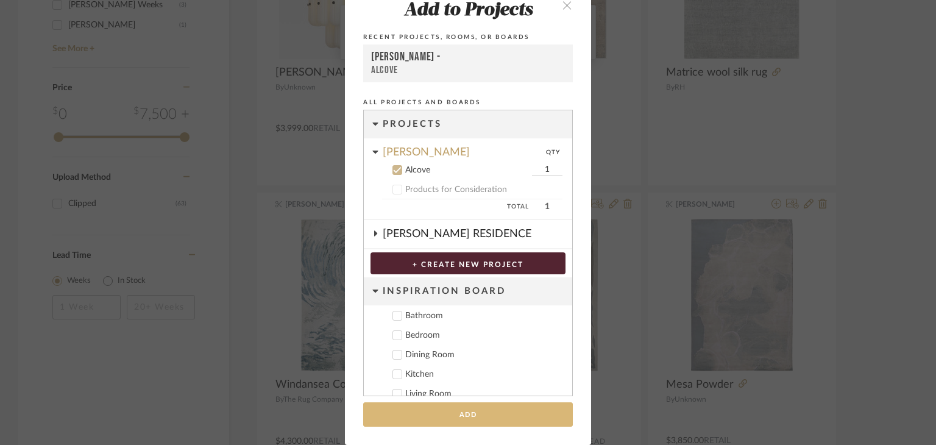
click at [432, 408] on button "Add" at bounding box center [468, 414] width 210 height 25
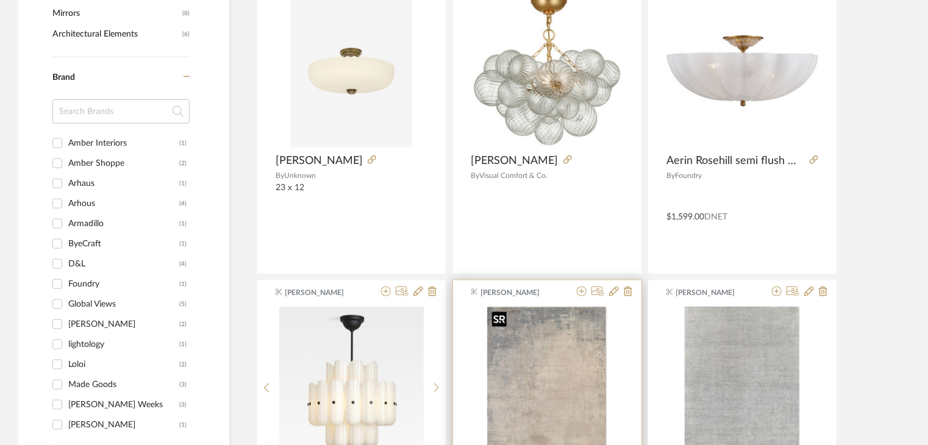
scroll to position [549, 0]
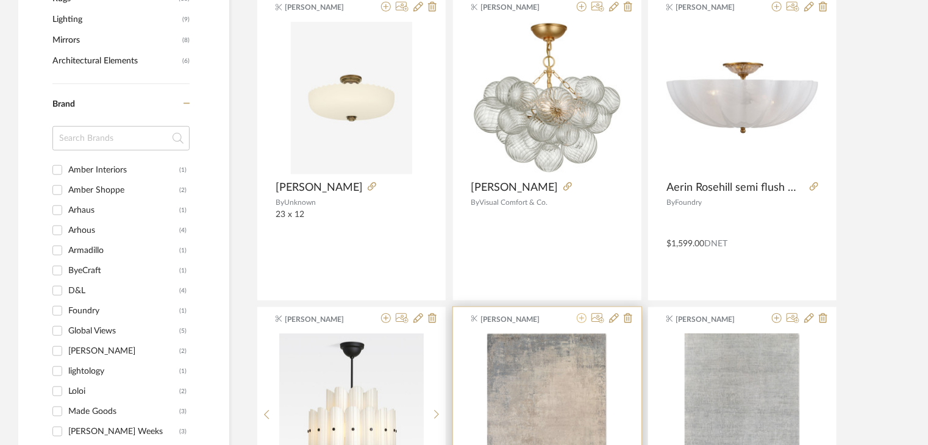
click at [583, 320] on icon at bounding box center [582, 318] width 10 height 10
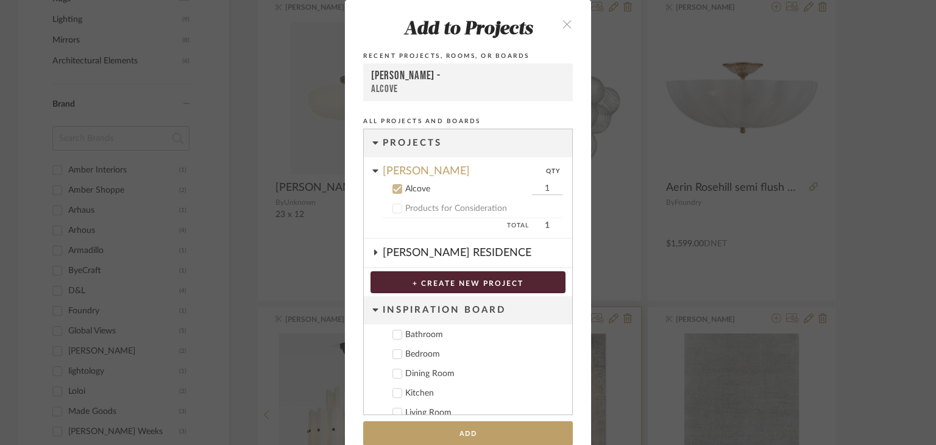
scroll to position [19, 0]
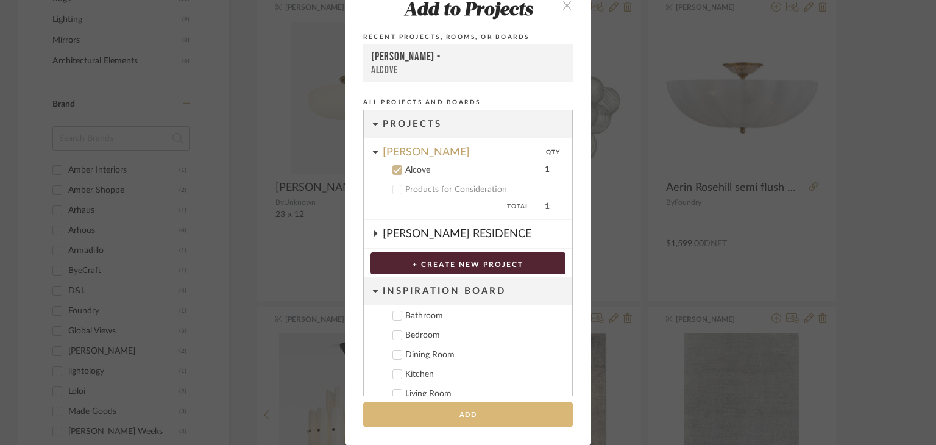
click at [518, 426] on add-to "Add to Projects Recent Projects, Rooms, or Boards Dianda - Alcove All Projects …" at bounding box center [468, 213] width 246 height 464
click at [487, 411] on button "Add" at bounding box center [468, 414] width 210 height 25
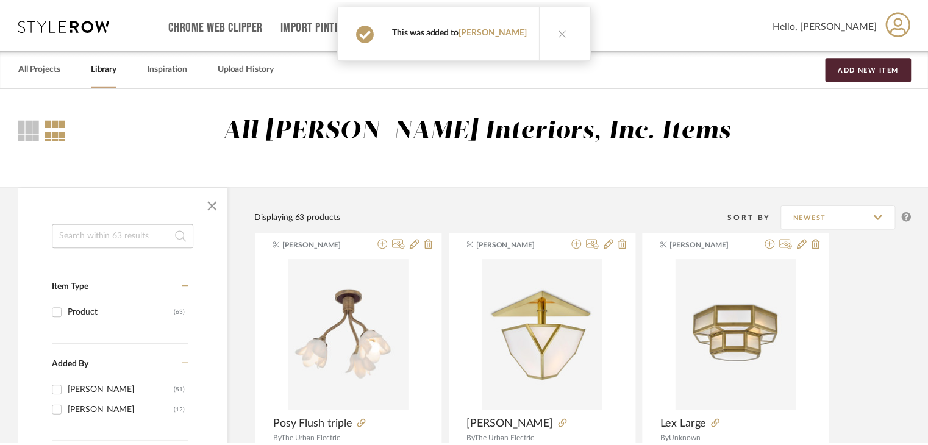
scroll to position [549, 0]
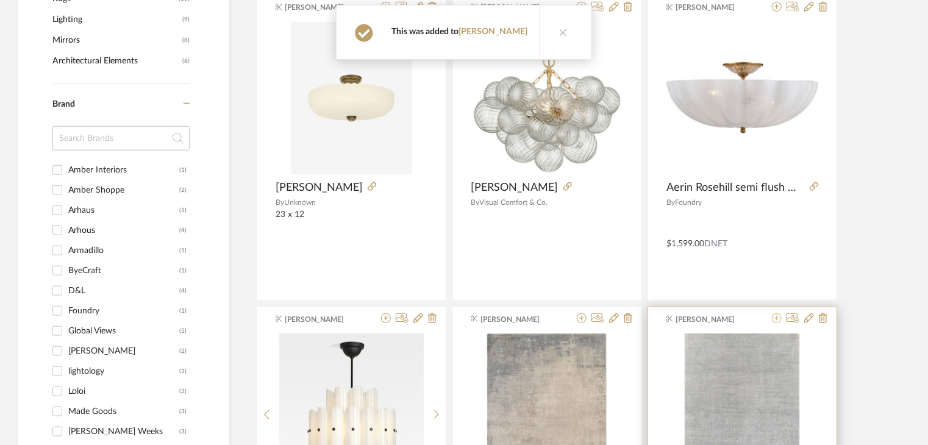
click at [775, 313] on icon at bounding box center [777, 318] width 10 height 10
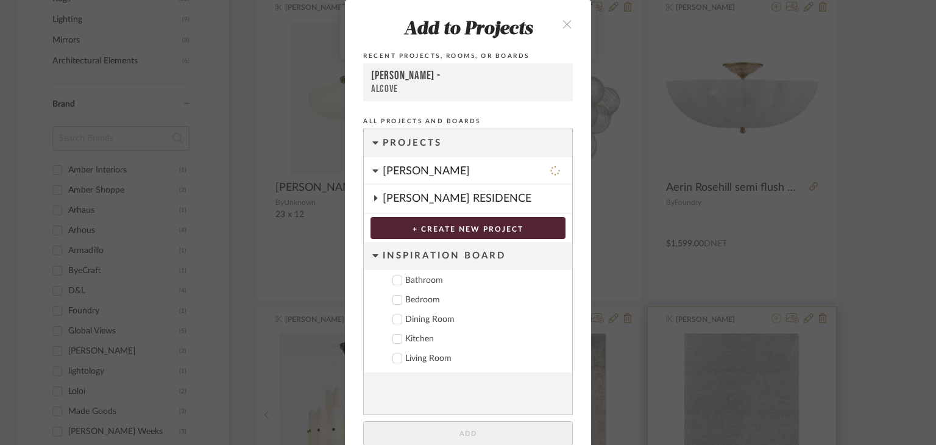
scroll to position [19, 0]
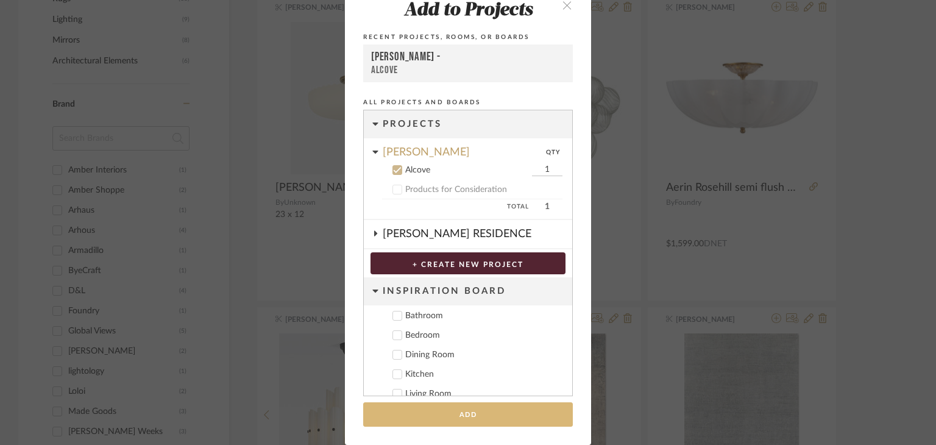
click at [500, 422] on button "Add" at bounding box center [468, 414] width 210 height 25
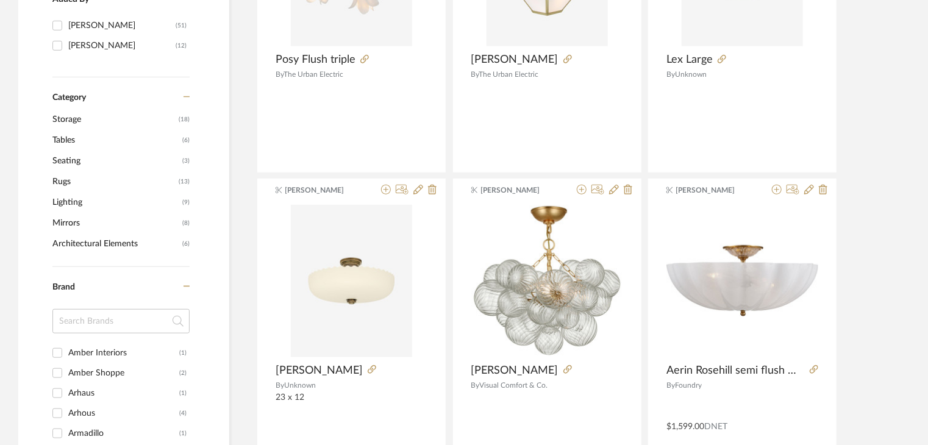
scroll to position [0, 0]
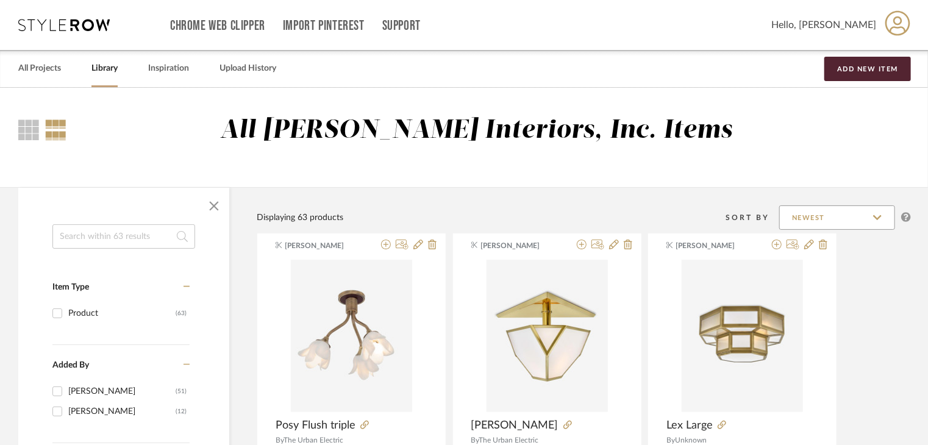
click at [878, 213] on input "Newest" at bounding box center [837, 217] width 116 height 24
click at [246, 73] on link "Upload History" at bounding box center [247, 68] width 57 height 16
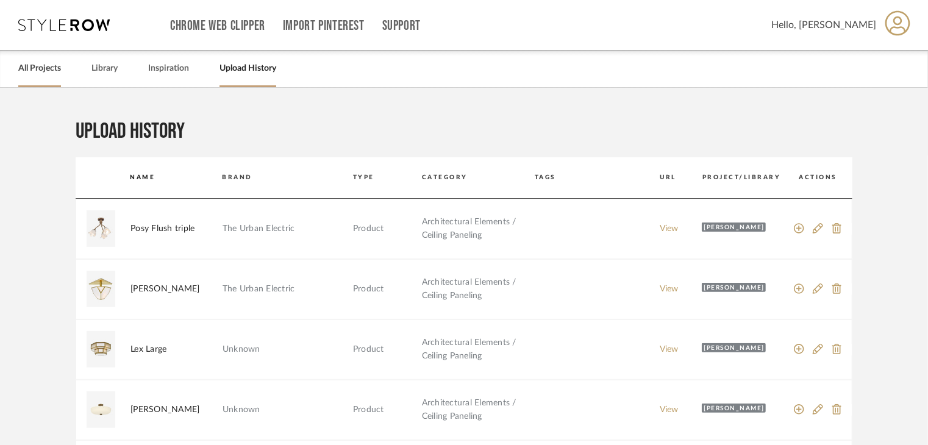
click at [44, 74] on link "All Projects" at bounding box center [39, 68] width 43 height 16
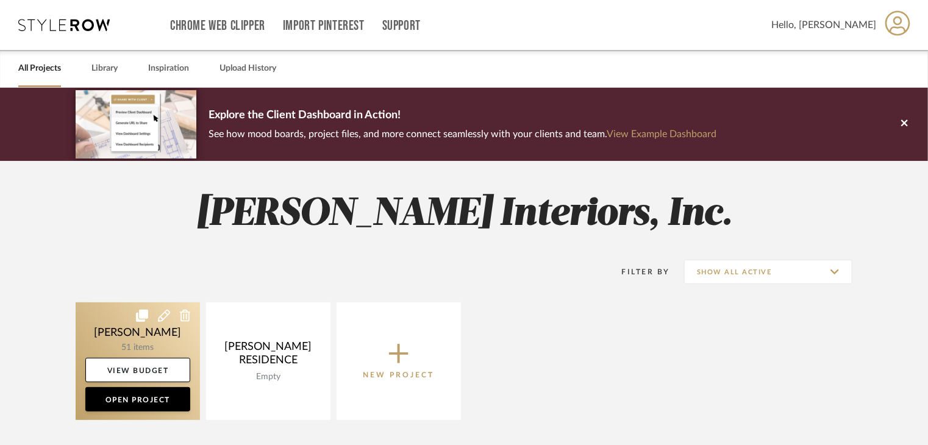
click at [134, 337] on link at bounding box center [138, 361] width 124 height 118
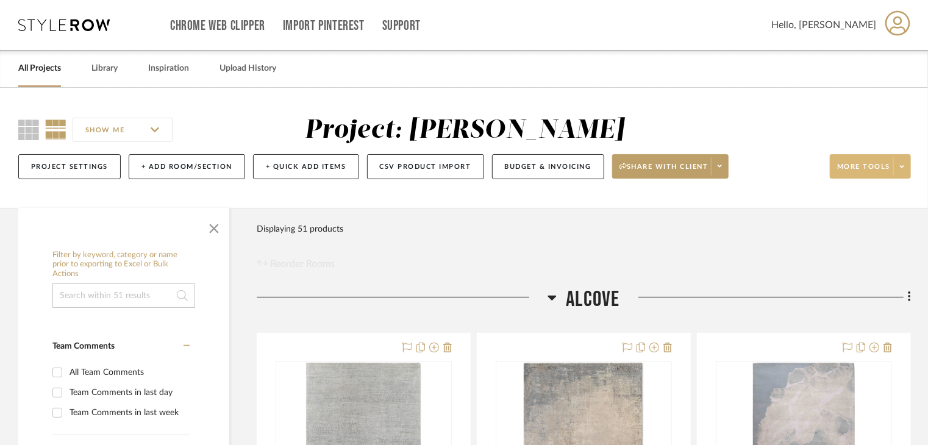
click at [897, 166] on span at bounding box center [901, 166] width 17 height 18
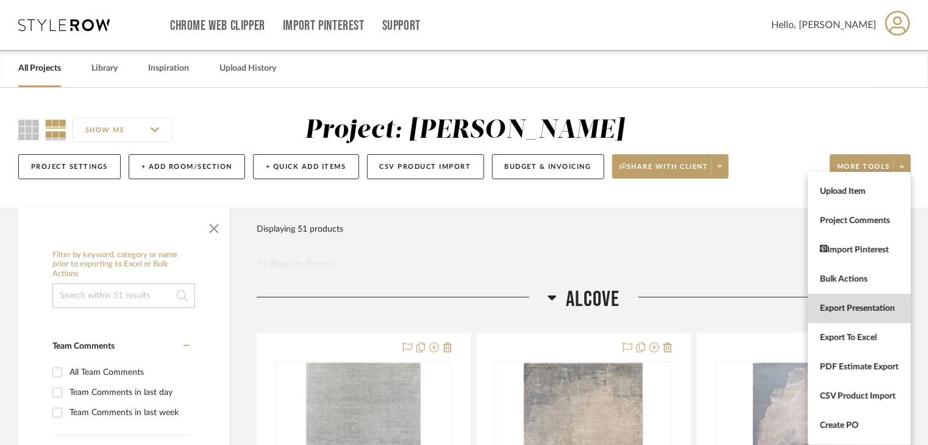
click at [876, 299] on button "Export Presentation" at bounding box center [859, 308] width 103 height 29
